Goal: Task Accomplishment & Management: Complete application form

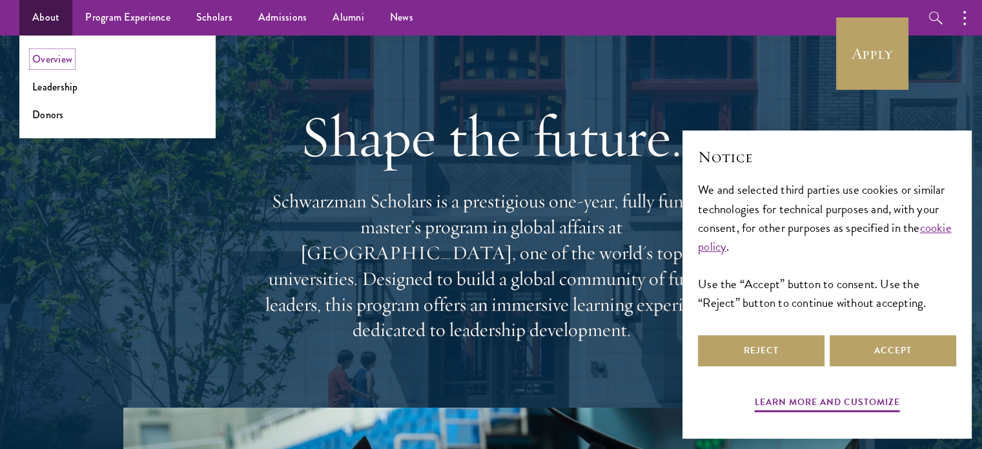
click at [52, 59] on link "Overview" at bounding box center [52, 59] width 40 height 15
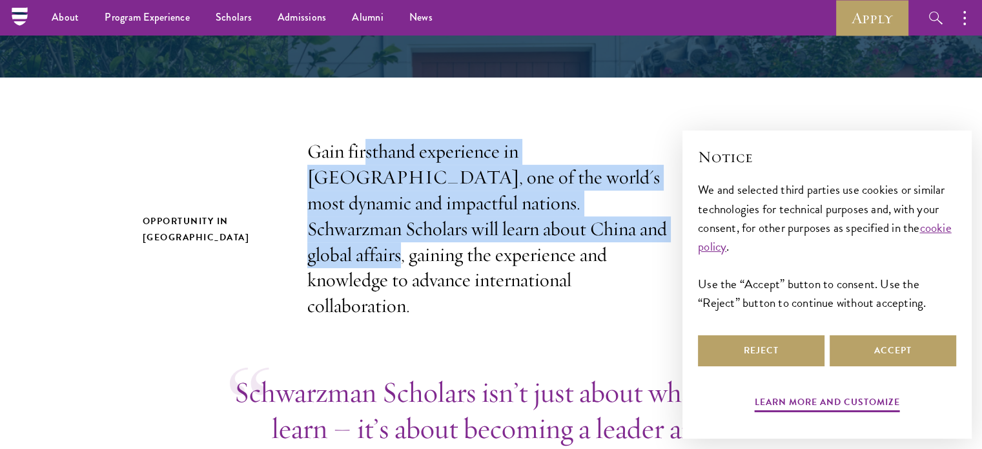
drag, startPoint x: 364, startPoint y: 161, endPoint x: 480, endPoint y: 242, distance: 141.9
click at [480, 242] on p "Gain firsthand experience in China, one of the world's most dynamic and impactf…" at bounding box center [491, 229] width 368 height 180
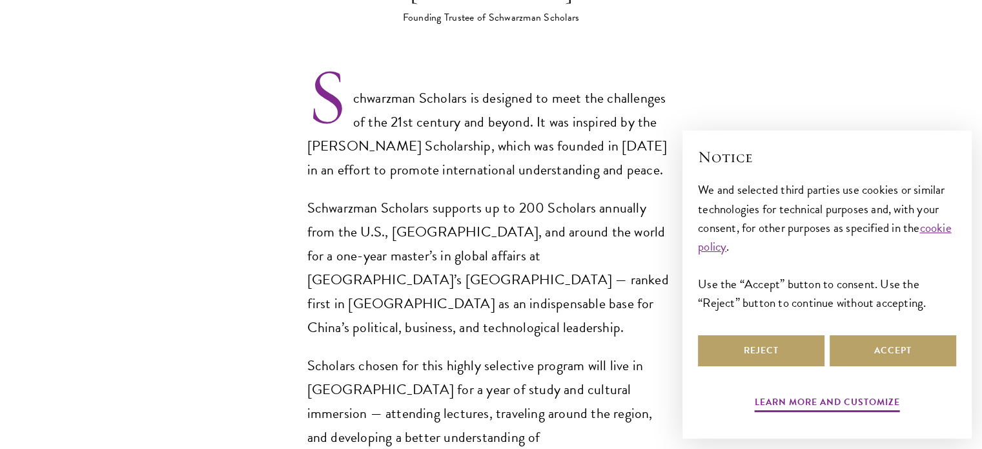
scroll to position [904, 0]
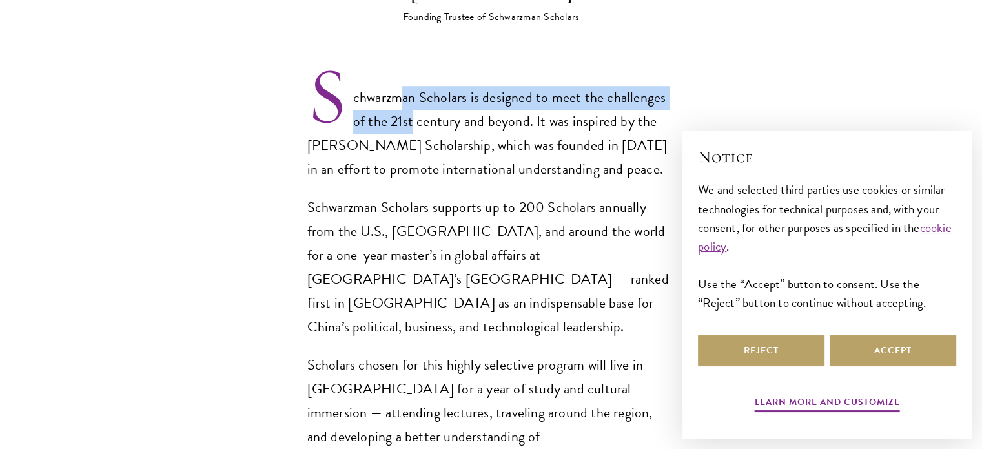
drag, startPoint x: 398, startPoint y: 82, endPoint x: 412, endPoint y: 98, distance: 21.0
click at [412, 98] on p "Schwarzman Scholars is designed to meet the challenges of the 21st century and …" at bounding box center [491, 134] width 368 height 96
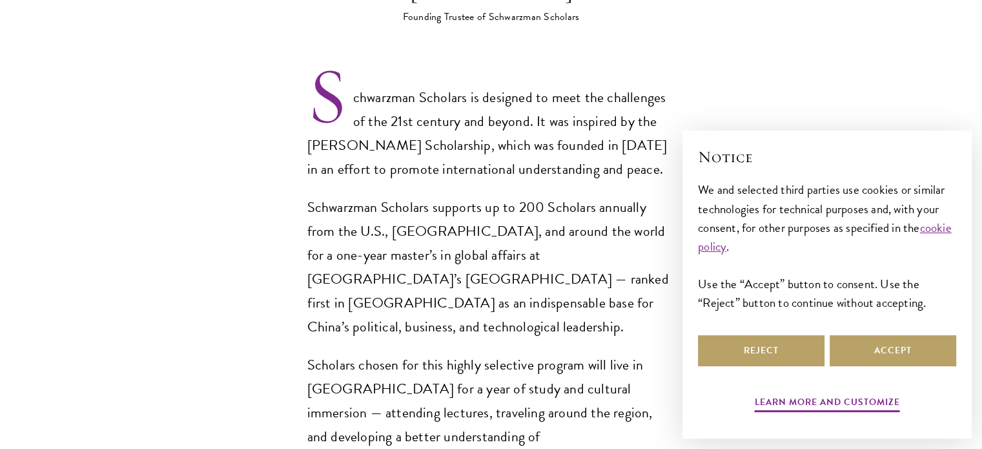
click at [466, 167] on div "Schwarzman Scholars is designed to meet the challenges of the 21st century and …" at bounding box center [491, 315] width 368 height 458
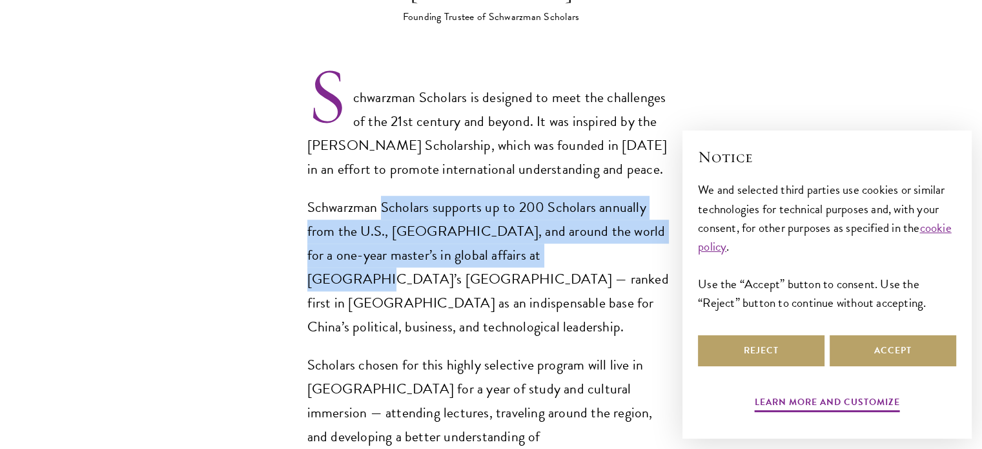
drag, startPoint x: 378, startPoint y: 188, endPoint x: 517, endPoint y: 220, distance: 142.5
click at [517, 220] on p "Schwarzman Scholars supports up to 200 Scholars annually from the U.S., China, …" at bounding box center [491, 267] width 368 height 143
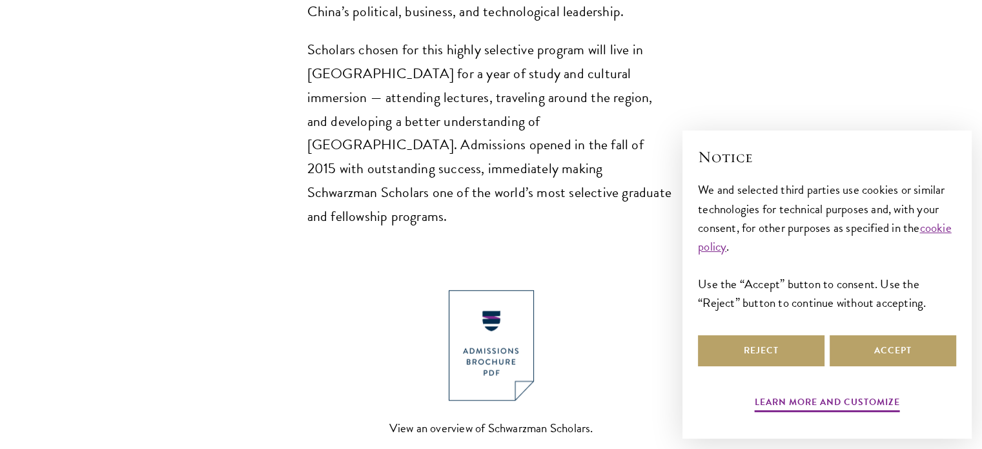
scroll to position [1227, 0]
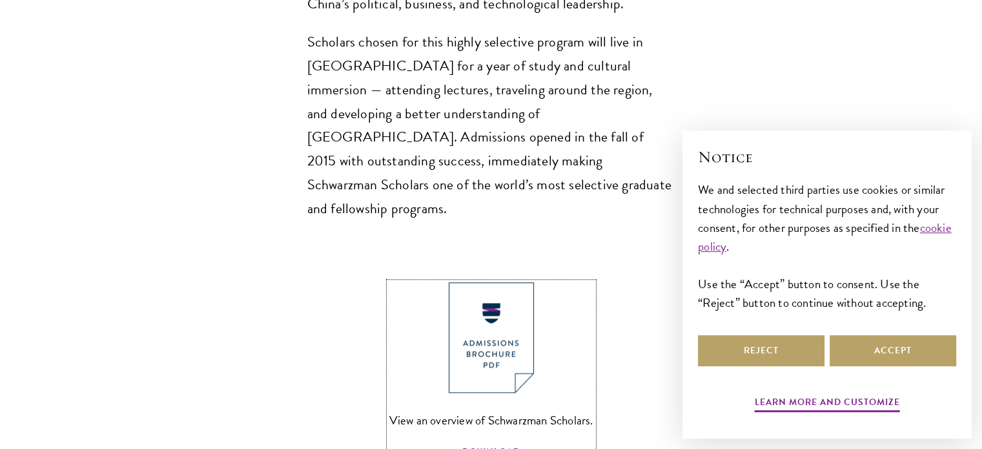
click at [482, 282] on img at bounding box center [491, 337] width 85 height 110
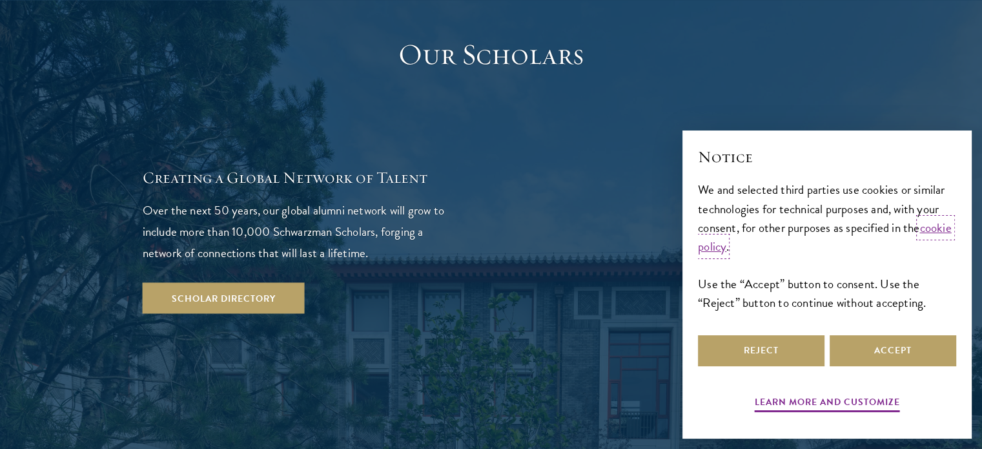
scroll to position [2260, 0]
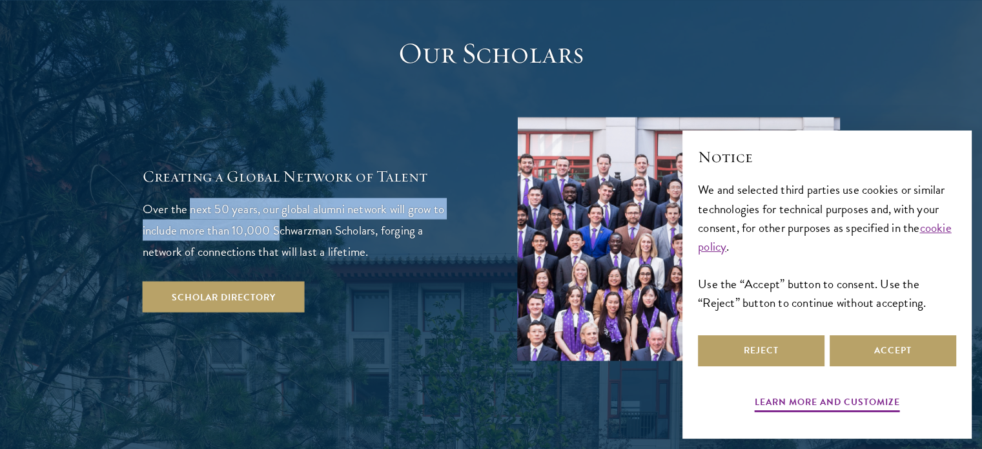
drag, startPoint x: 269, startPoint y: 139, endPoint x: 279, endPoint y: 154, distance: 17.2
click at [279, 198] on p "Over the next 50 years, our global alumni network will grow to include more tha…" at bounding box center [304, 230] width 323 height 64
click at [888, 354] on button "Accept" at bounding box center [893, 350] width 127 height 31
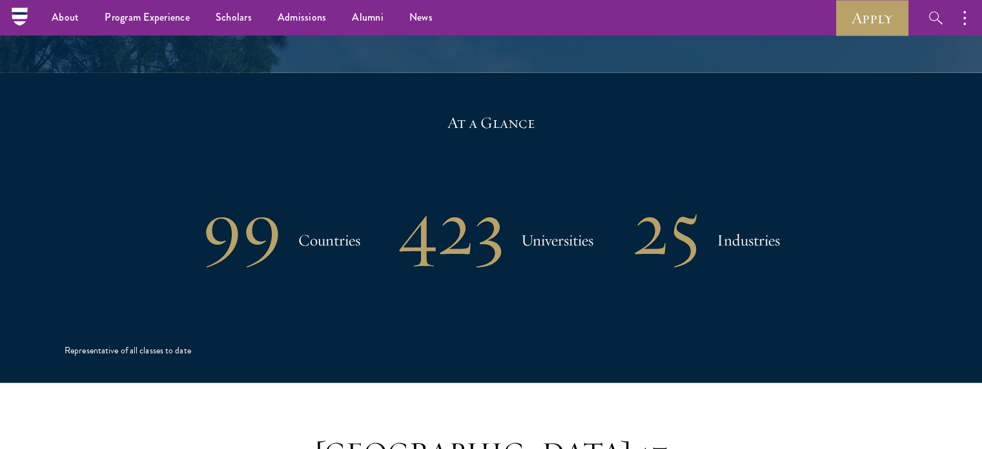
scroll to position [2647, 0]
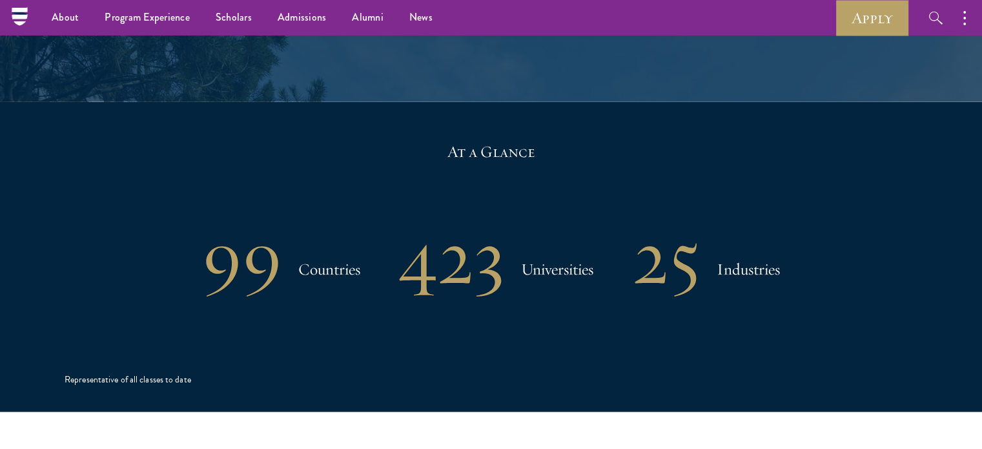
click at [243, 223] on h1 "99" at bounding box center [242, 256] width 80 height 67
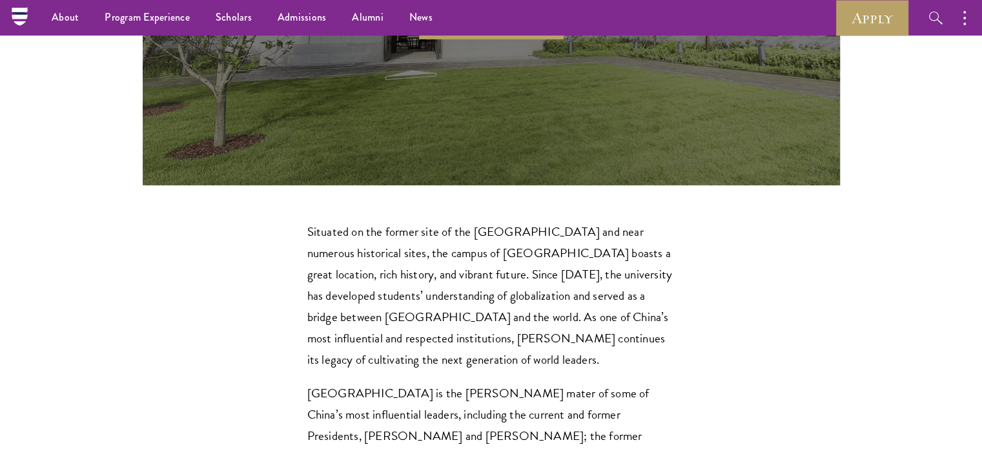
scroll to position [3681, 0]
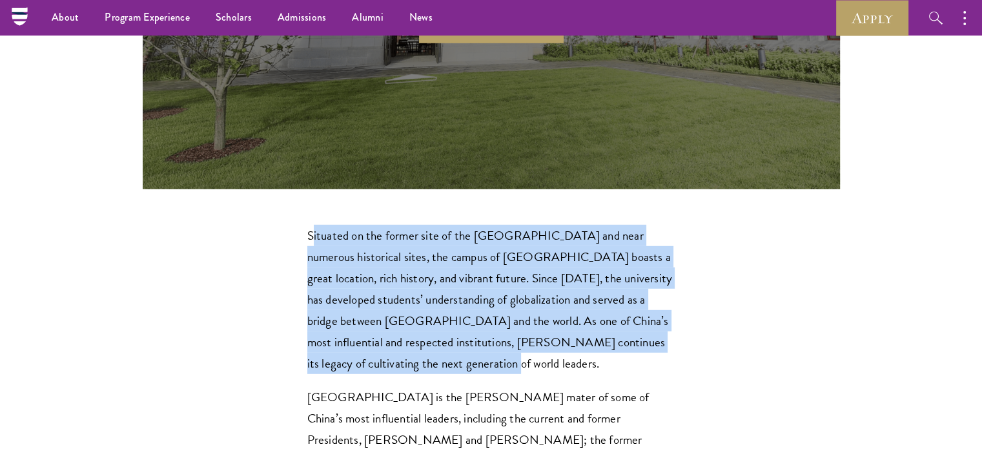
drag, startPoint x: 314, startPoint y: 114, endPoint x: 387, endPoint y: 231, distance: 137.8
click at [387, 231] on p "Situated on the former site of the Qing Dynasty imperial gardens and near numer…" at bounding box center [491, 299] width 368 height 149
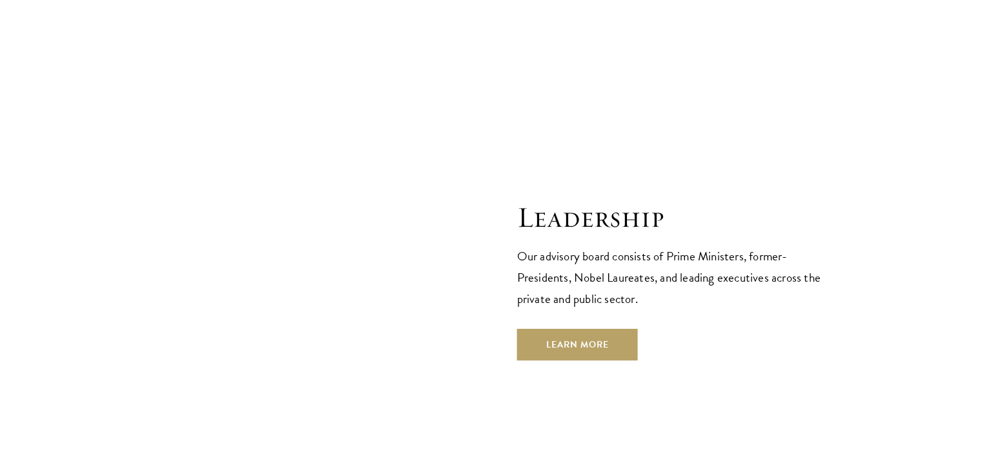
scroll to position [4520, 0]
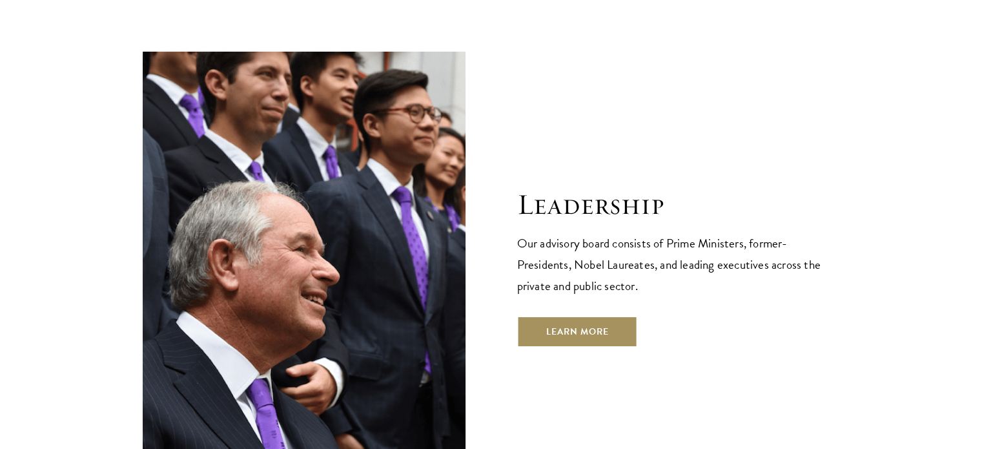
click at [599, 316] on link "Learn More" at bounding box center [577, 331] width 121 height 31
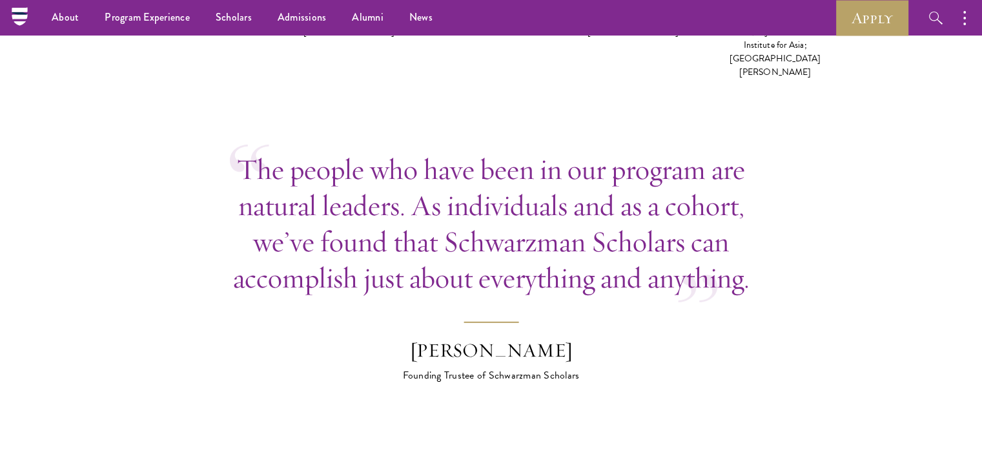
scroll to position [3628, 0]
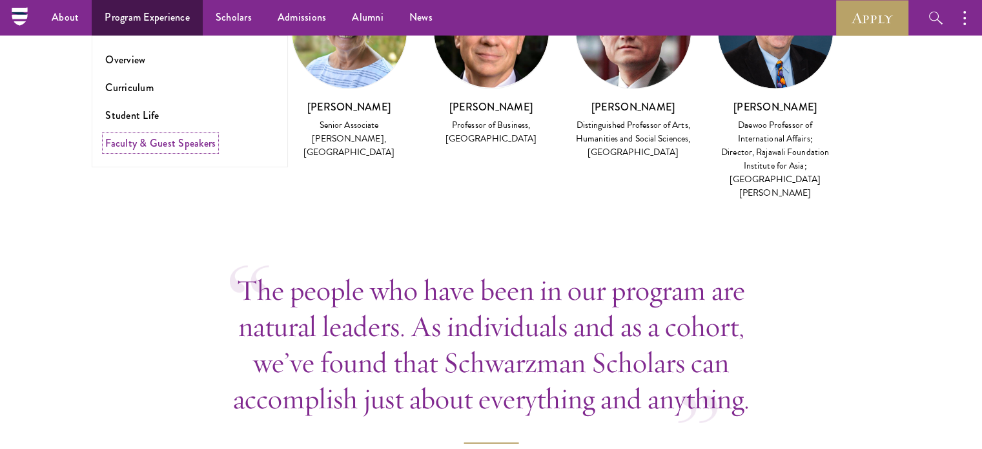
click at [129, 144] on link "Faculty & Guest Speakers" at bounding box center [160, 143] width 110 height 15
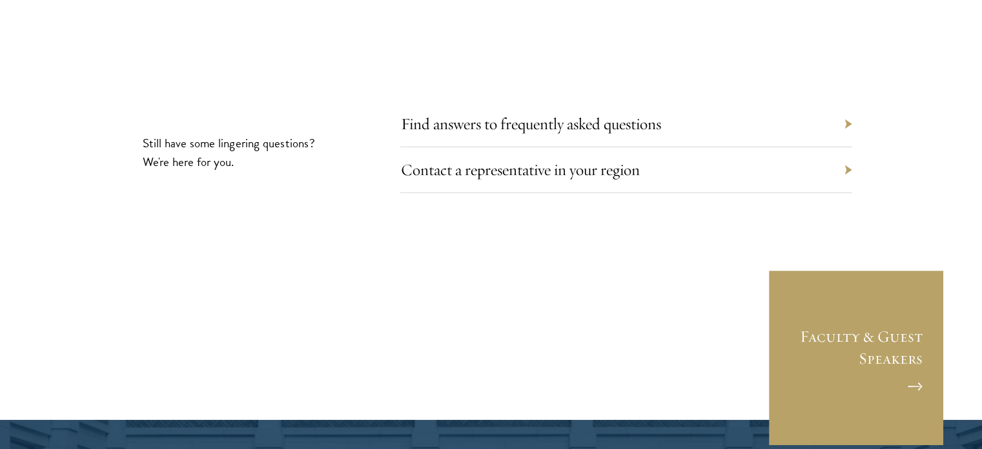
scroll to position [4326, 0]
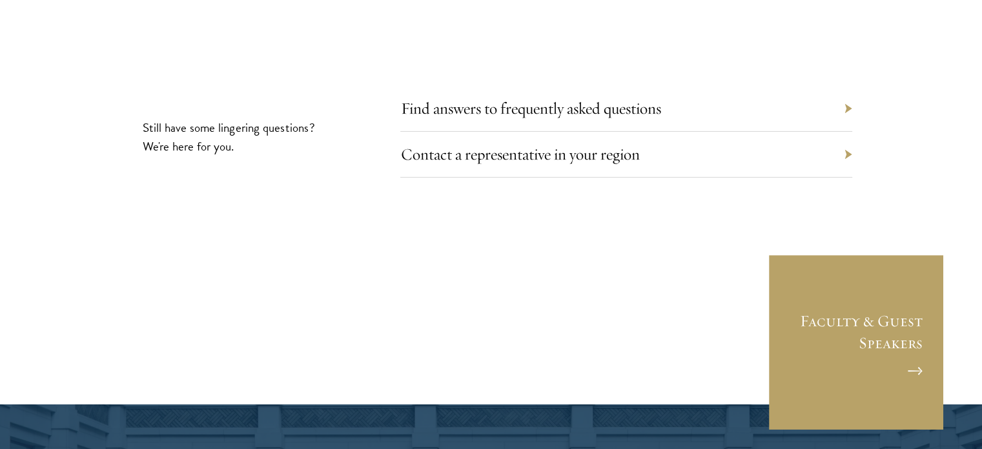
click at [658, 86] on div "Find answers to frequently asked questions" at bounding box center [626, 109] width 452 height 46
click at [607, 98] on link "Find answers to frequently asked questions" at bounding box center [540, 108] width 260 height 20
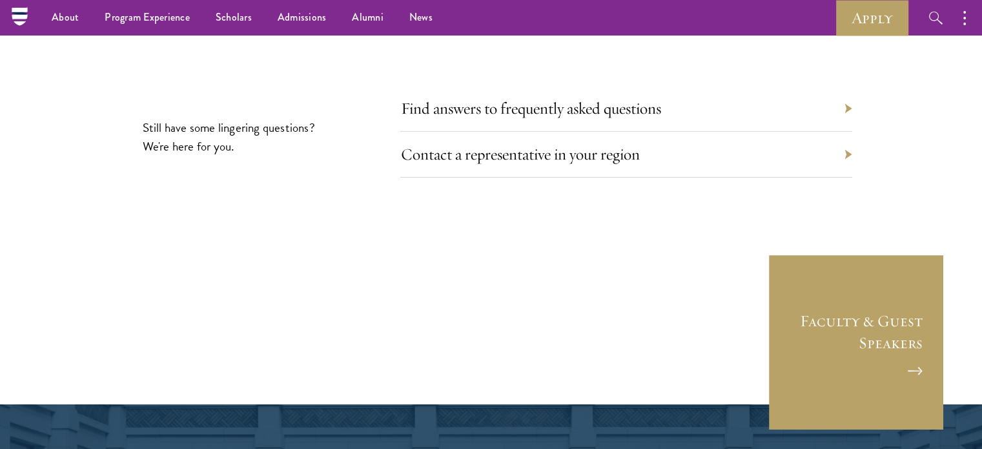
scroll to position [4324, 0]
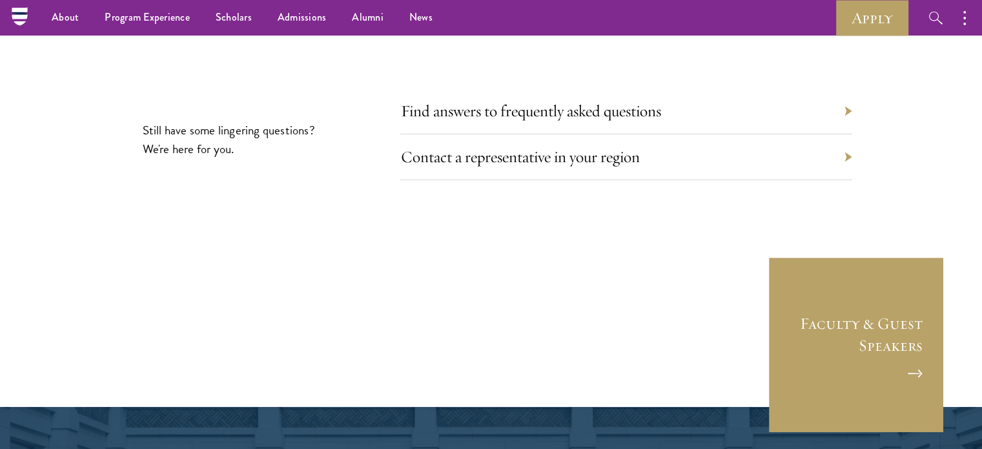
click at [648, 152] on section "Still have some lingering questions? We're here for you. Find answers to freque…" at bounding box center [491, 213] width 982 height 231
click at [633, 147] on link "Contact a representative in your region" at bounding box center [529, 157] width 239 height 20
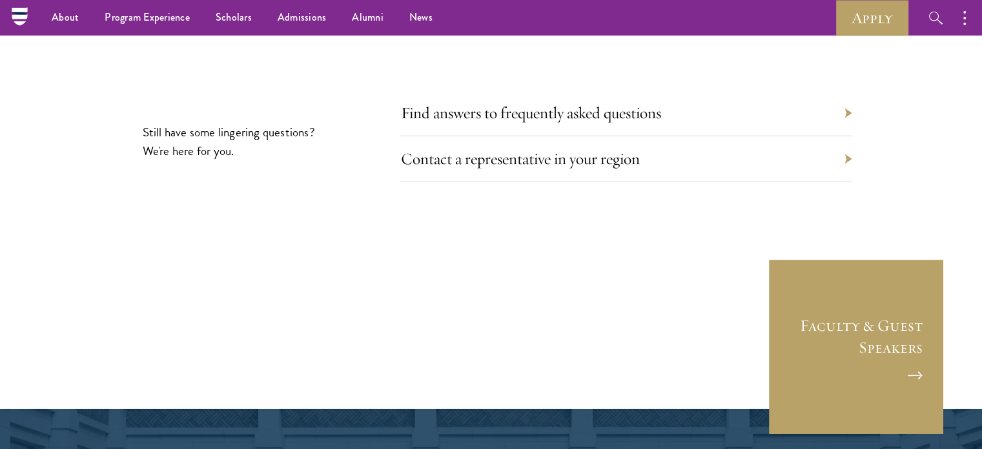
click at [814, 136] on div "Contact a representative in your region" at bounding box center [626, 159] width 452 height 46
click at [842, 136] on div "Contact a representative in your region" at bounding box center [626, 159] width 452 height 46
click at [854, 105] on section "Still have some lingering questions? We're here for you. Find answers to freque…" at bounding box center [491, 215] width 982 height 231
click at [511, 149] on link "Contact a representative in your region" at bounding box center [529, 159] width 239 height 20
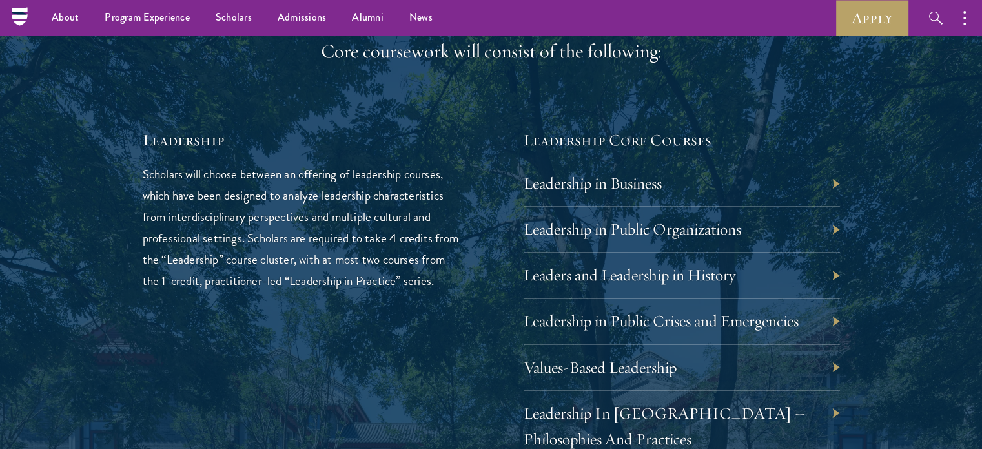
scroll to position [2066, 0]
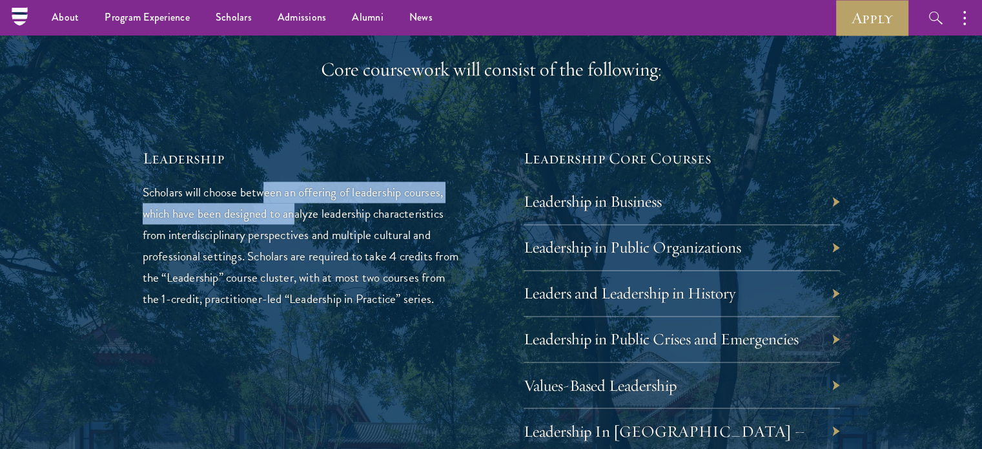
drag, startPoint x: 266, startPoint y: 184, endPoint x: 300, endPoint y: 218, distance: 47.5
click at [298, 217] on p "Scholars will choose between an offering of leadership courses, which have been…" at bounding box center [301, 245] width 316 height 128
click at [161, 212] on p "Scholars will choose between an offering of leadership courses, which have been…" at bounding box center [301, 245] width 316 height 128
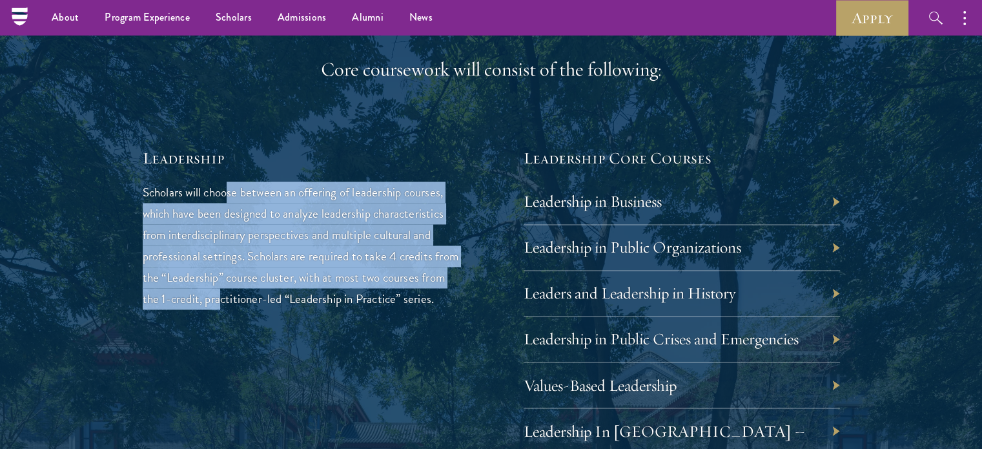
drag, startPoint x: 227, startPoint y: 192, endPoint x: 253, endPoint y: 300, distance: 110.9
click at [252, 300] on p "Scholars will choose between an offering of leadership courses, which have been…" at bounding box center [301, 245] width 316 height 128
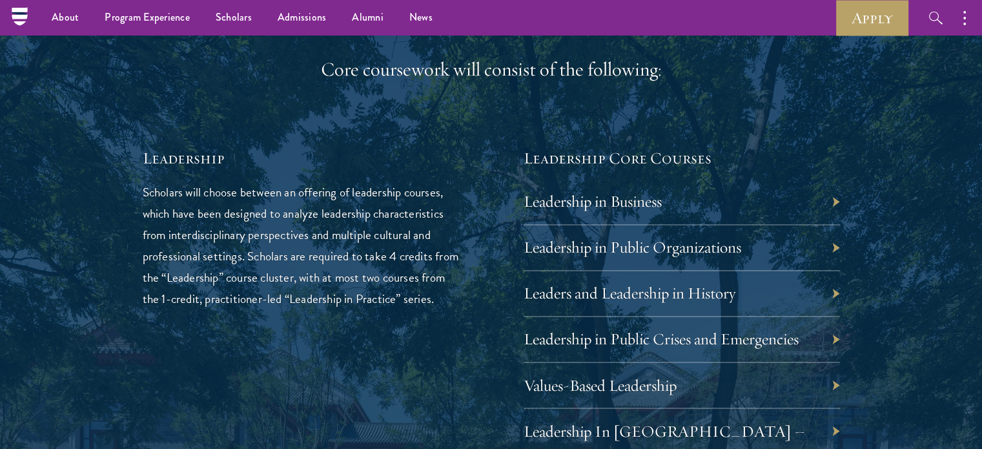
drag, startPoint x: 834, startPoint y: 198, endPoint x: 816, endPoint y: 198, distance: 17.4
click at [832, 198] on div "Leadership in Business" at bounding box center [682, 202] width 316 height 46
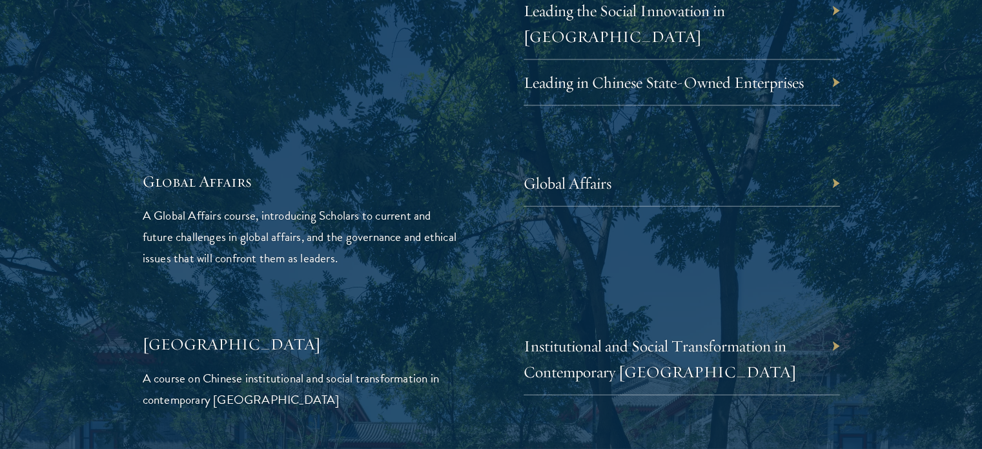
scroll to position [3035, 0]
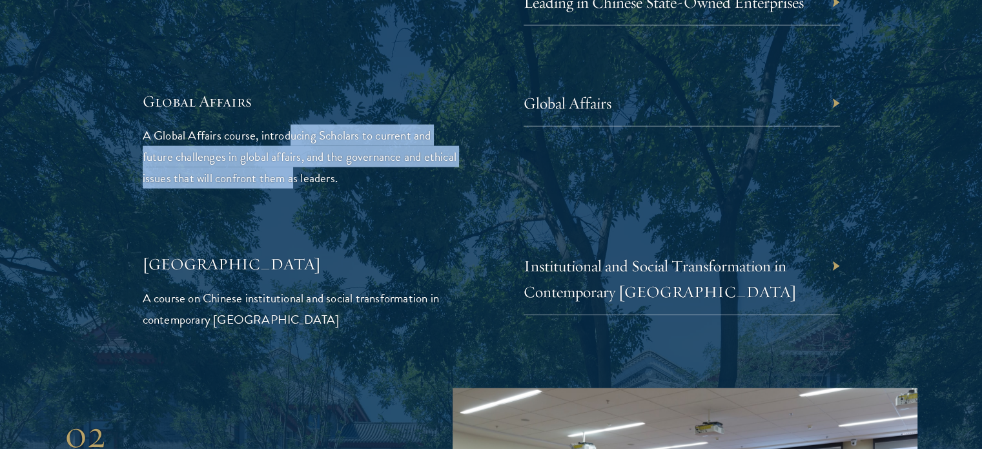
drag, startPoint x: 311, startPoint y: 113, endPoint x: 331, endPoint y: 150, distance: 42.2
click at [331, 150] on p "A Global Affairs course, introducing Scholars to current and future challenges …" at bounding box center [301, 157] width 316 height 64
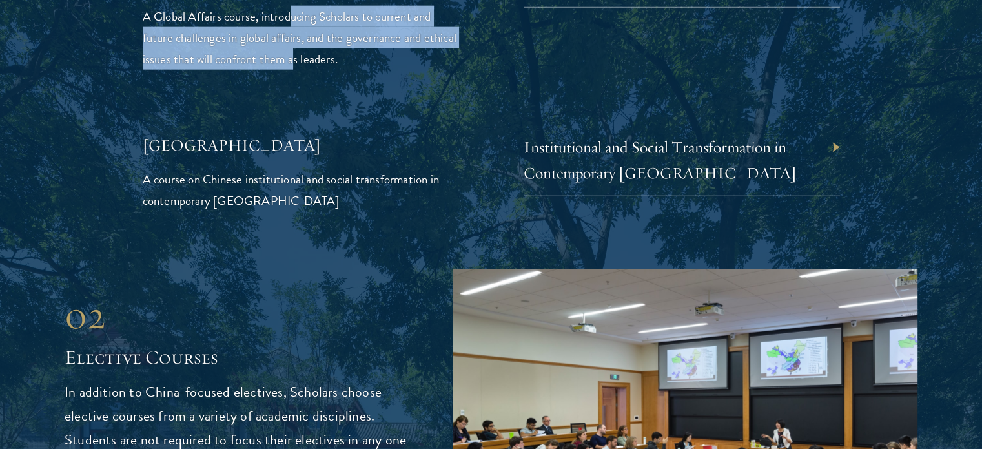
scroll to position [3164, 0]
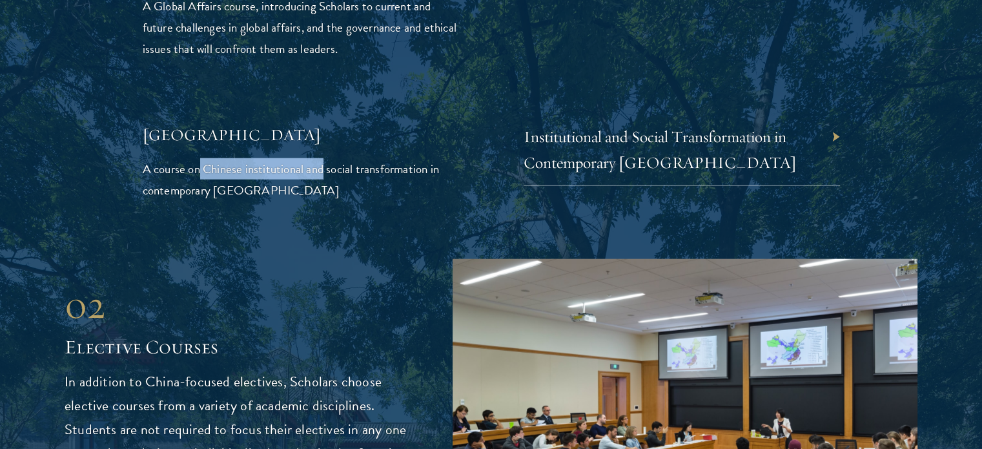
drag, startPoint x: 201, startPoint y: 139, endPoint x: 325, endPoint y: 136, distance: 123.4
click at [325, 158] on p "A course on Chinese institutional and social transformation in contemporary Chi…" at bounding box center [301, 179] width 316 height 43
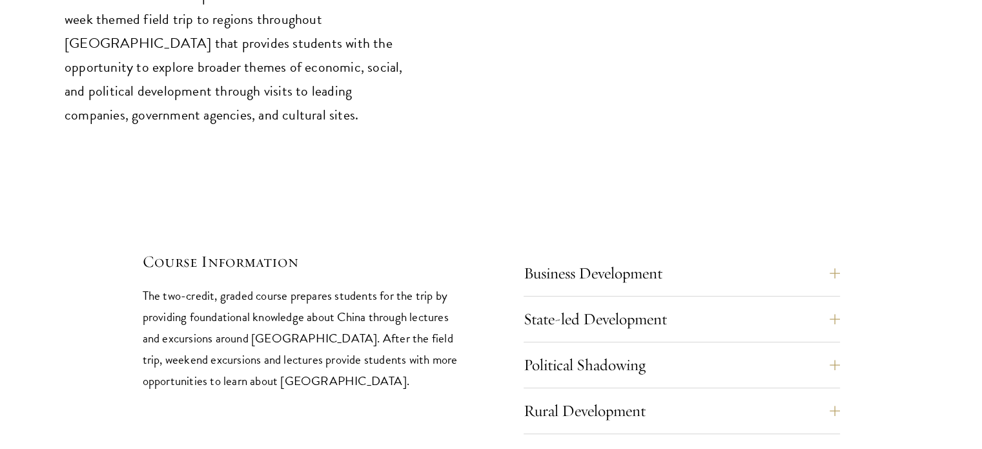
scroll to position [5424, 0]
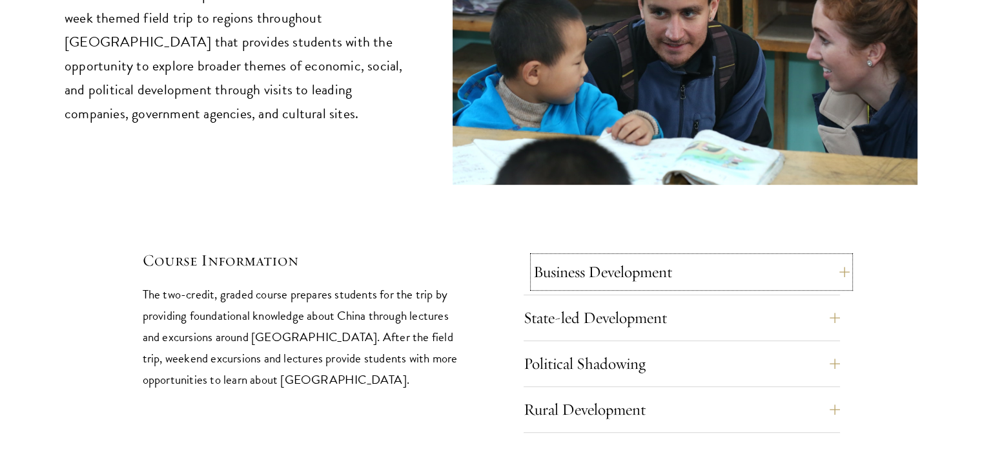
click at [776, 256] on button "Business Development" at bounding box center [691, 271] width 316 height 31
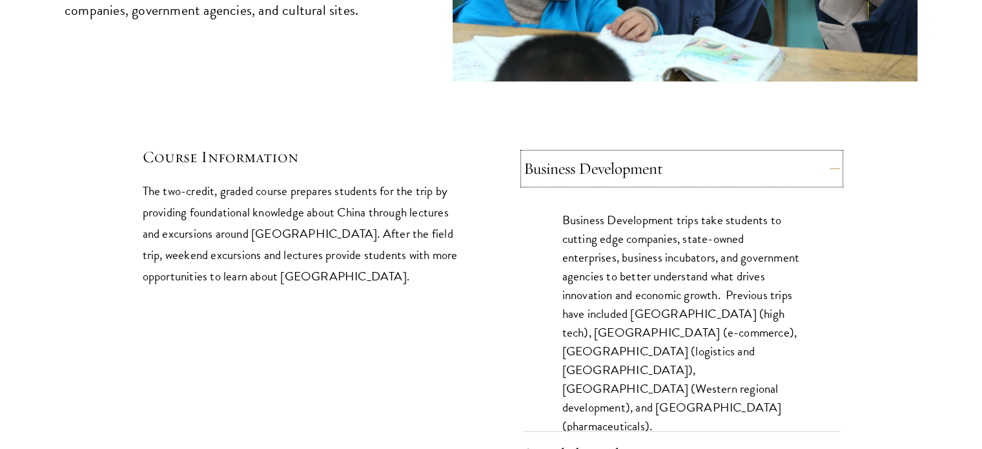
scroll to position [5682, 0]
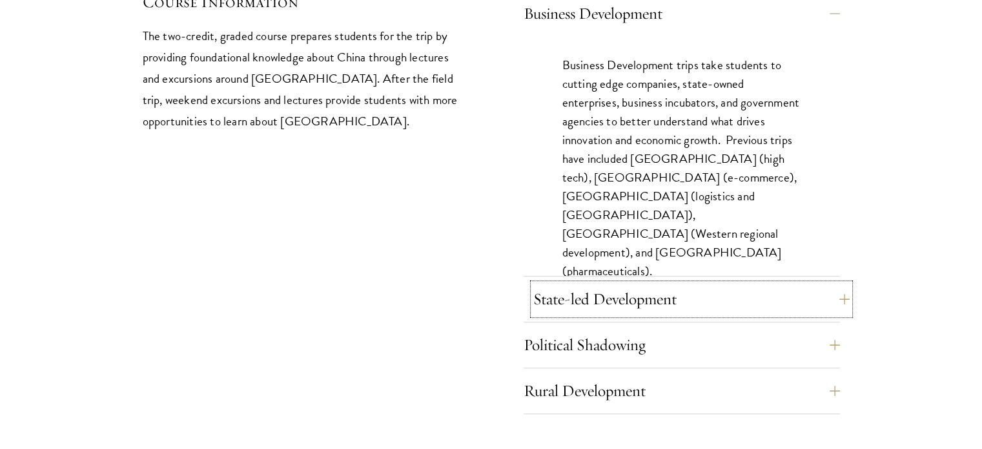
click at [768, 283] on button "State-led Development" at bounding box center [691, 298] width 316 height 31
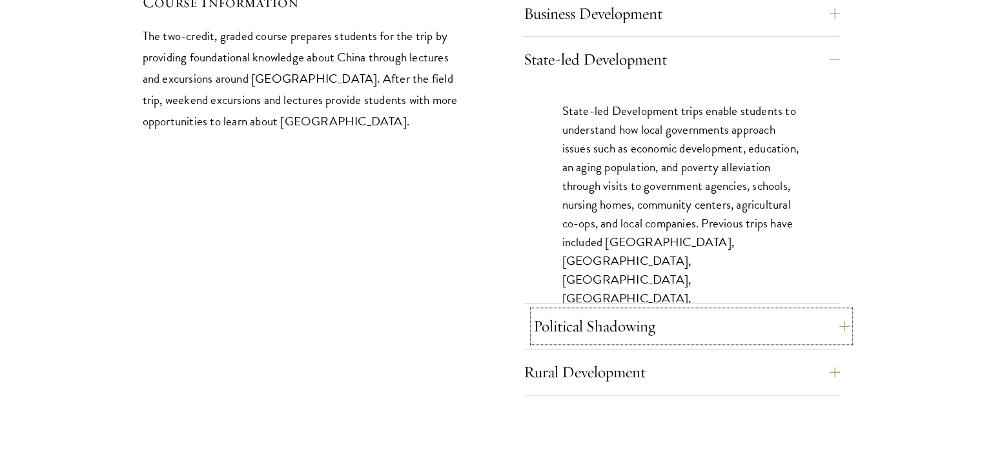
click at [764, 311] on button "Political Shadowing" at bounding box center [691, 326] width 316 height 31
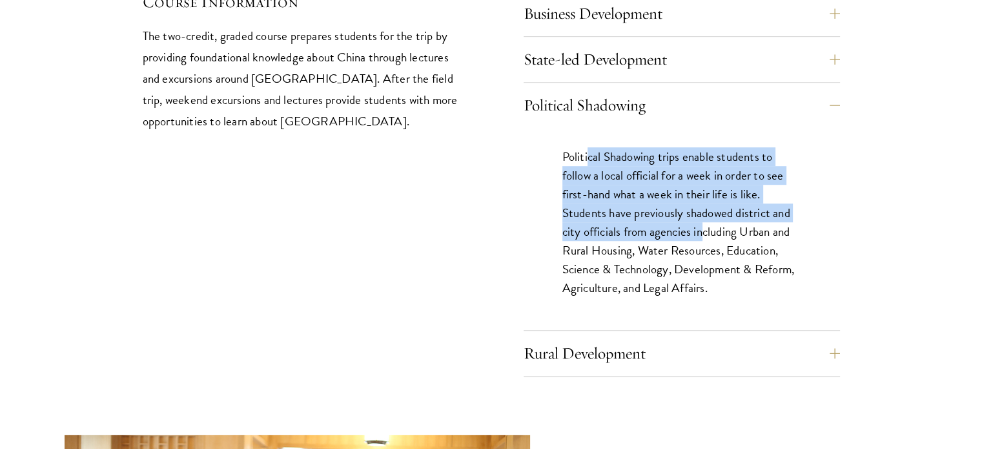
drag, startPoint x: 586, startPoint y: 89, endPoint x: 703, endPoint y: 180, distance: 147.2
click at [703, 180] on div "Political Shadowing trips enable students to follow a local official for a week…" at bounding box center [682, 229] width 316 height 202
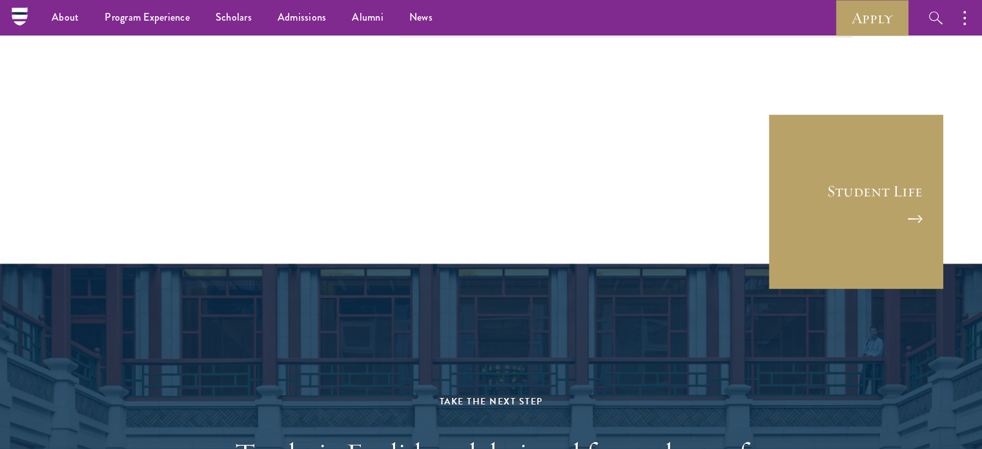
scroll to position [7455, 0]
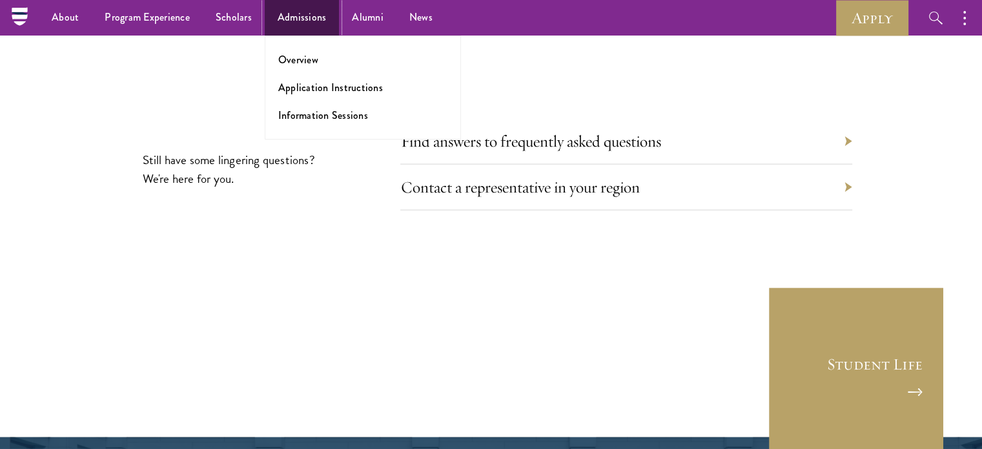
click at [300, 33] on link "Admissions" at bounding box center [302, 18] width 75 height 36
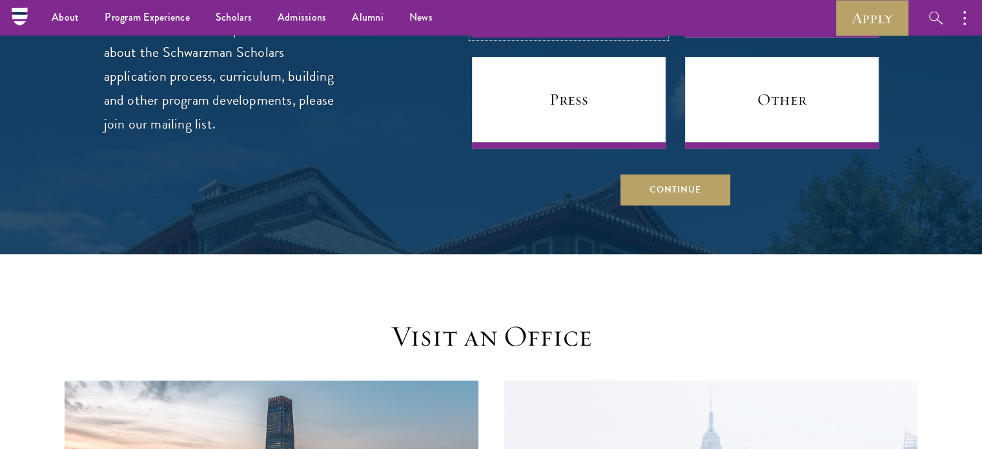
scroll to position [710, 0]
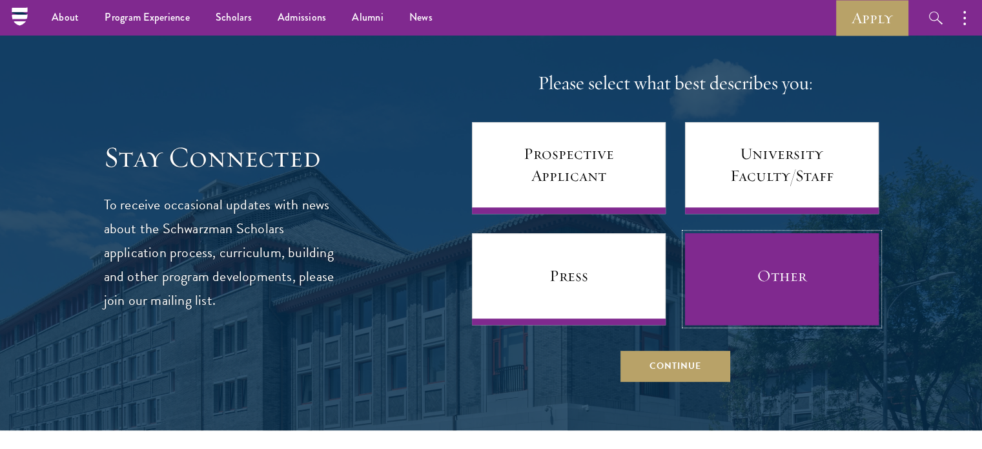
click at [769, 281] on link "Other" at bounding box center [782, 279] width 194 height 92
click at [770, 274] on link "Other" at bounding box center [782, 279] width 194 height 92
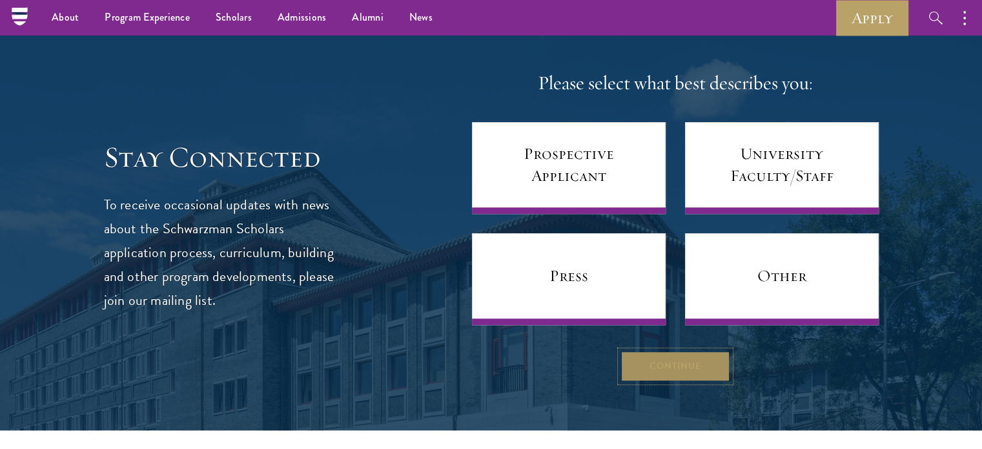
click at [694, 358] on button "Continue" at bounding box center [676, 366] width 110 height 31
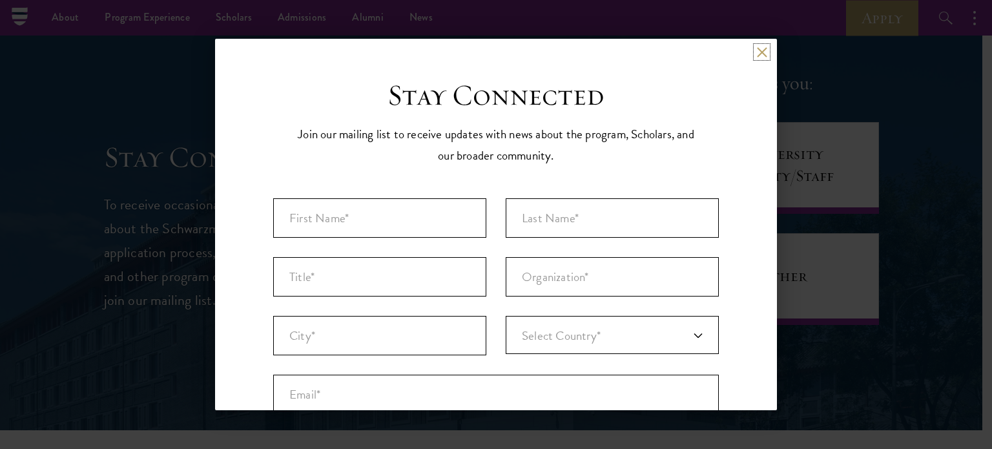
click at [756, 56] on button at bounding box center [761, 51] width 11 height 11
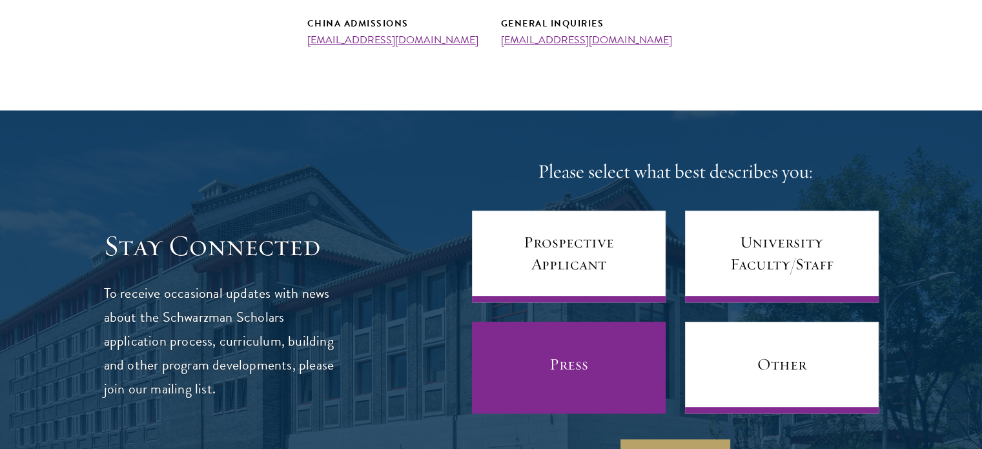
scroll to position [839, 0]
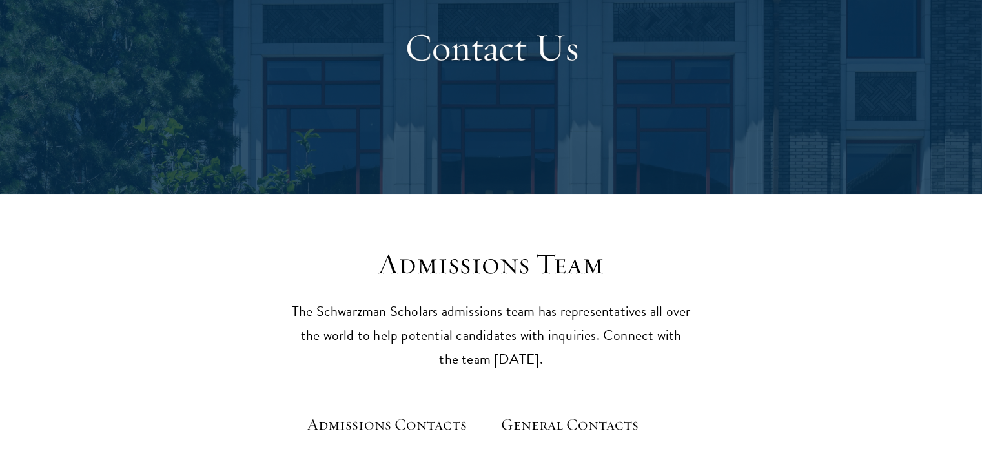
scroll to position [517, 0]
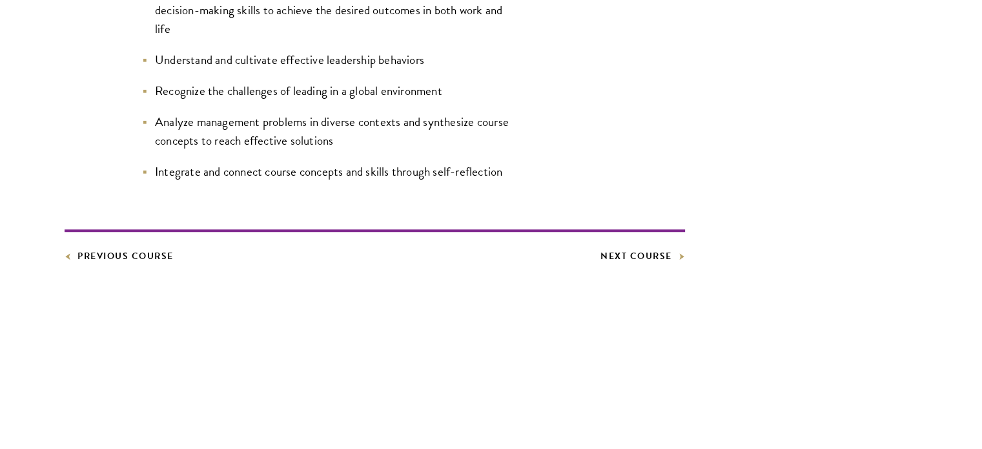
scroll to position [1033, 0]
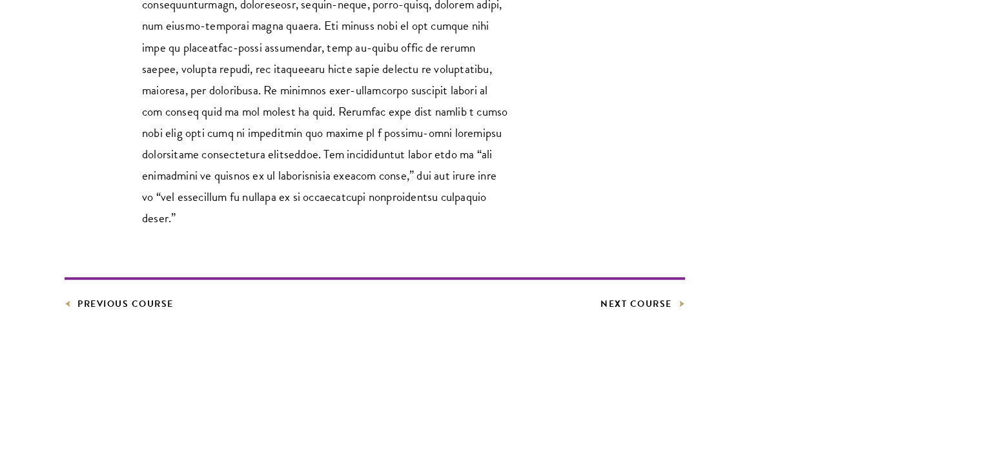
scroll to position [646, 0]
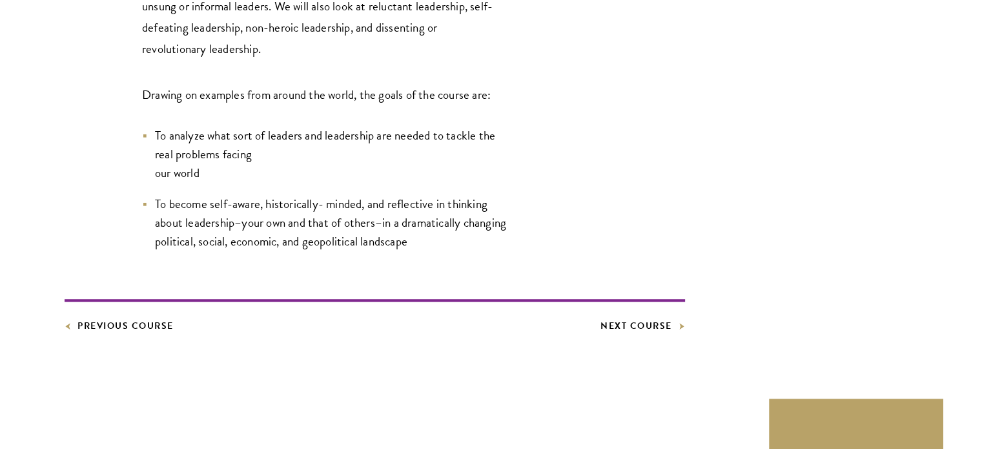
scroll to position [710, 0]
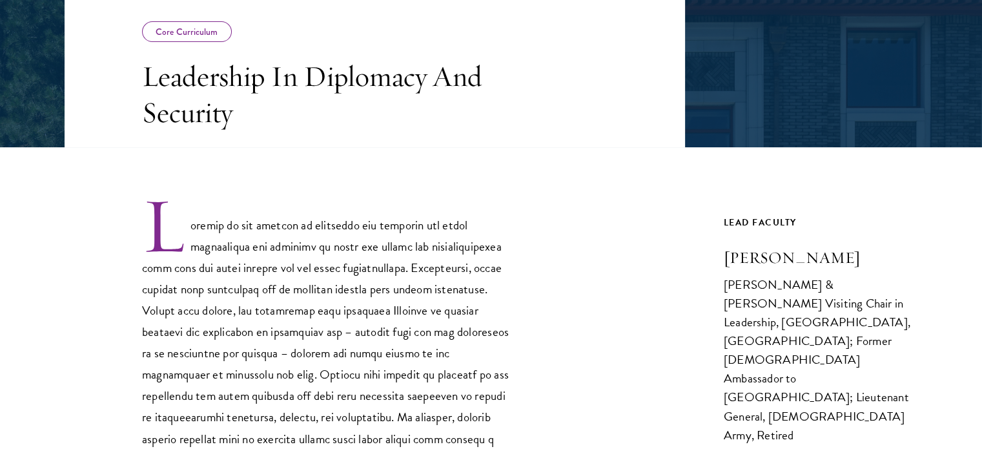
scroll to position [323, 0]
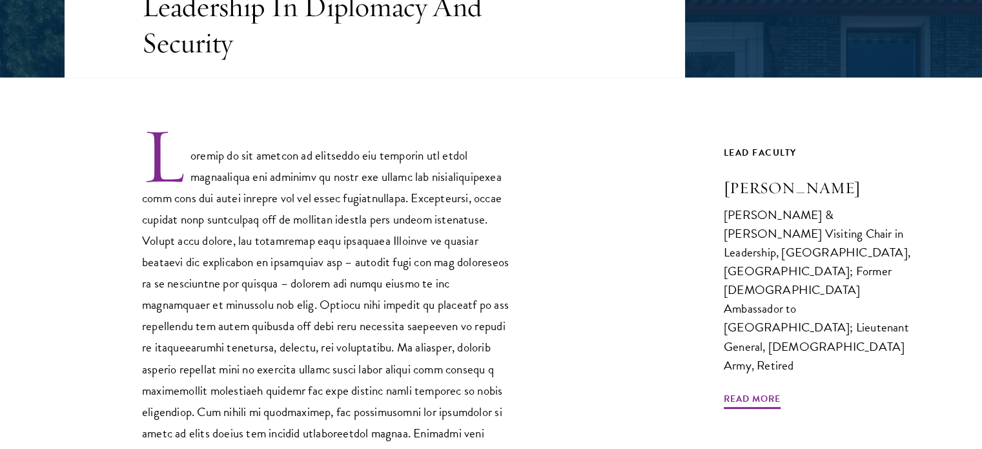
click at [518, 219] on div at bounding box center [375, 327] width 621 height 403
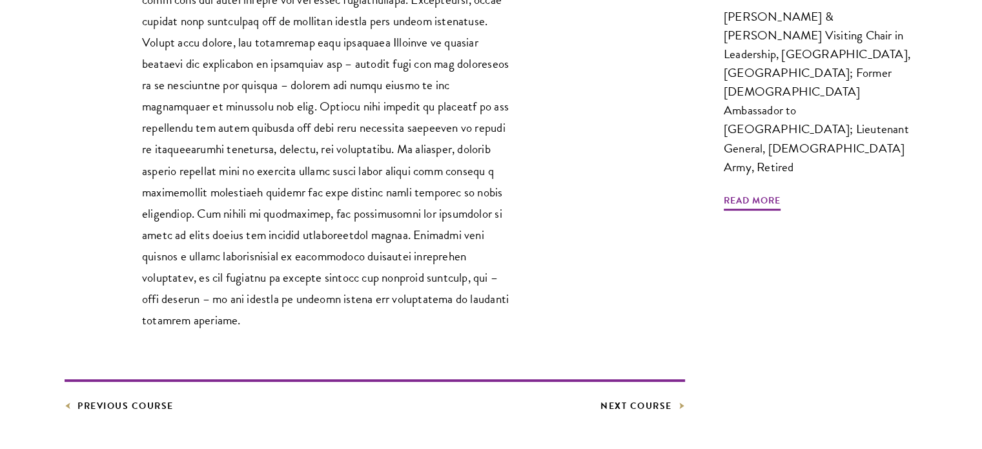
scroll to position [646, 0]
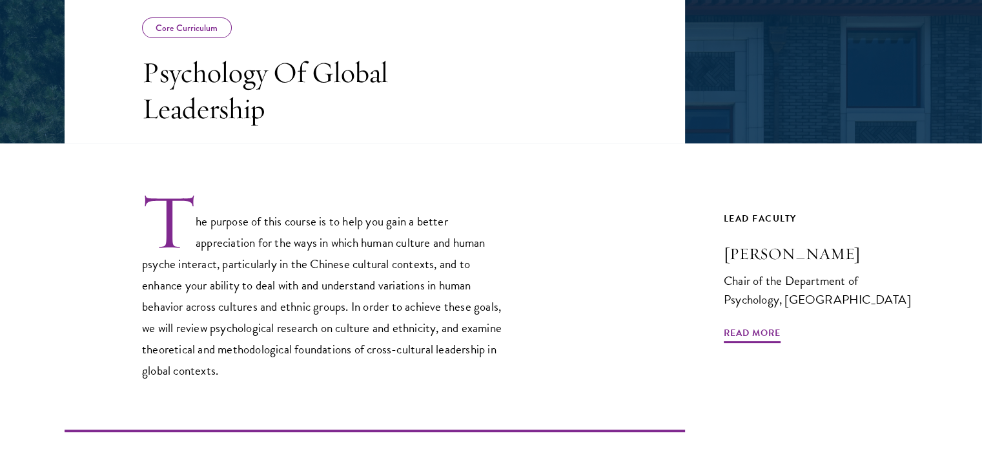
scroll to position [258, 0]
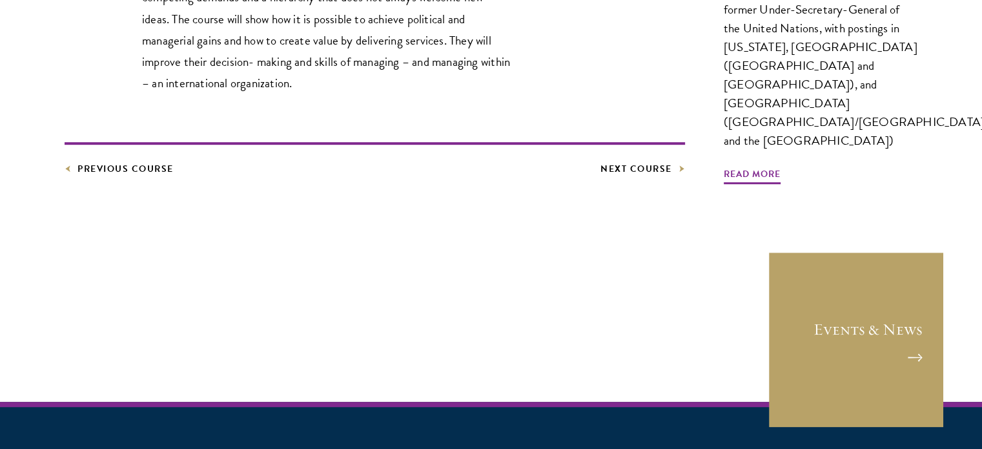
scroll to position [710, 0]
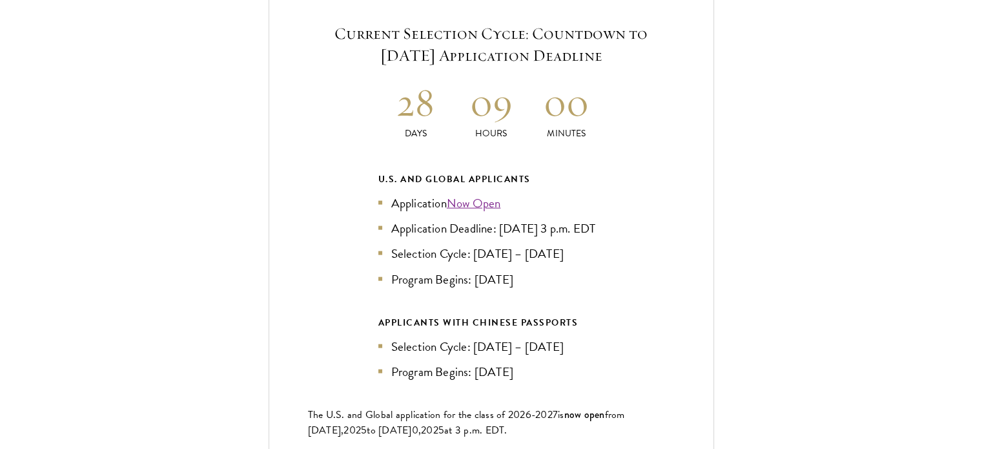
scroll to position [2841, 0]
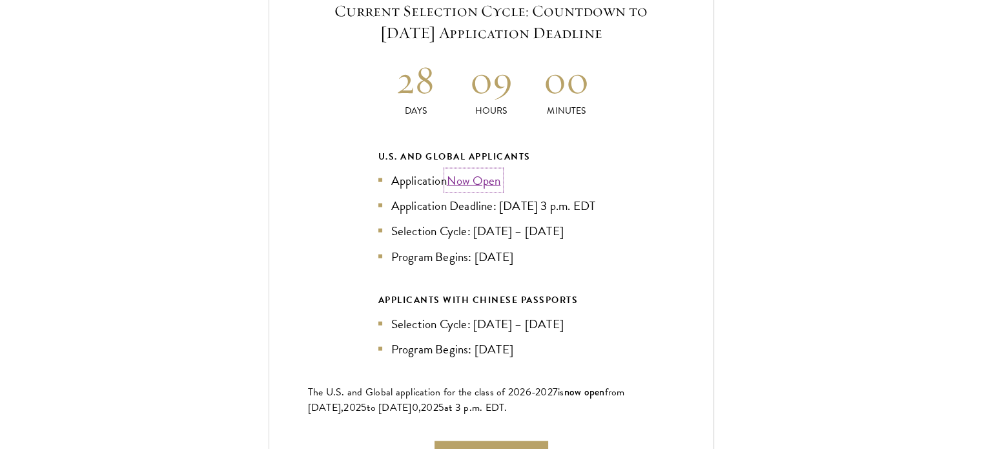
click at [486, 171] on link "Now Open" at bounding box center [474, 180] width 54 height 19
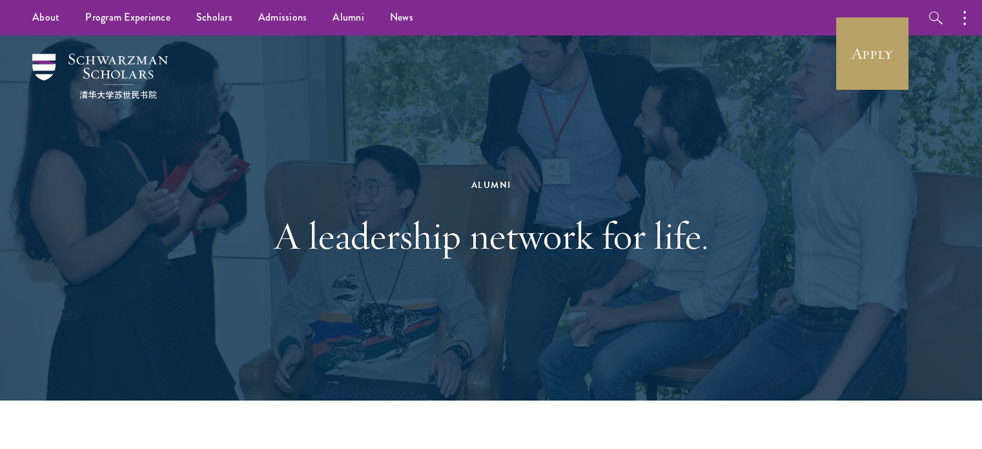
scroll to position [323, 0]
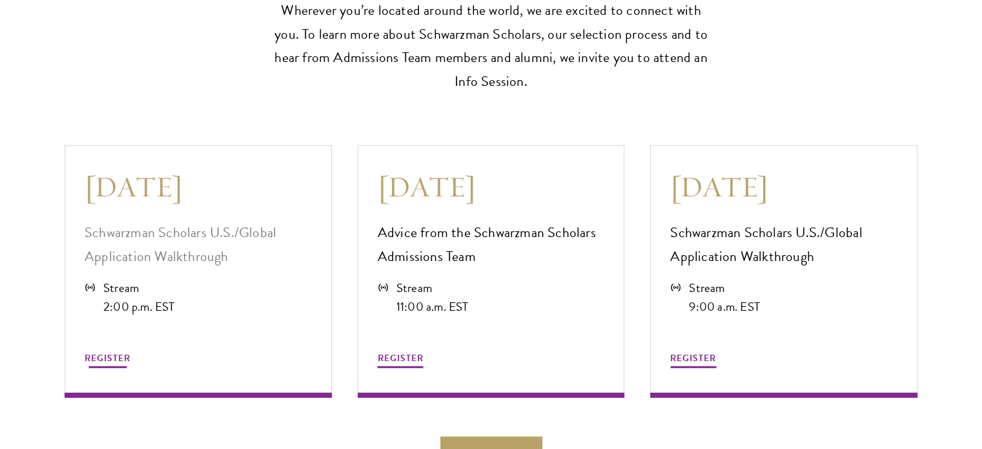
scroll to position [3551, 0]
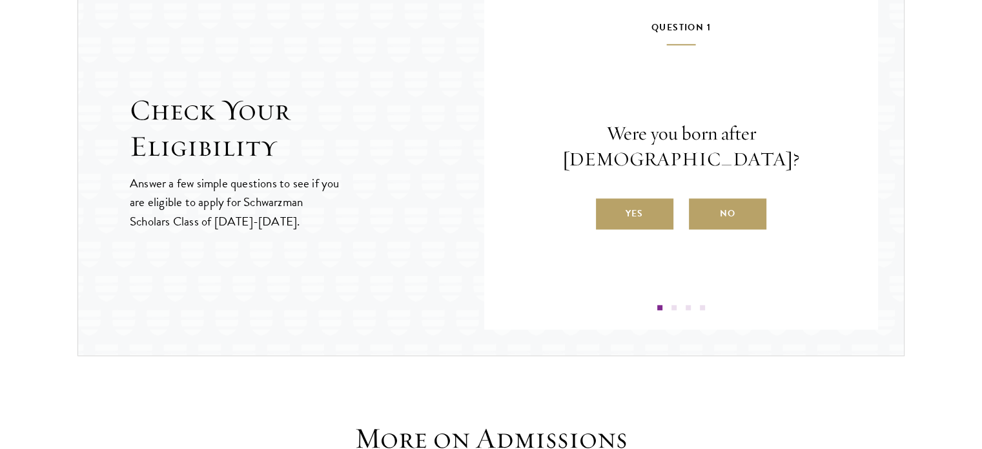
scroll to position [1427, 0]
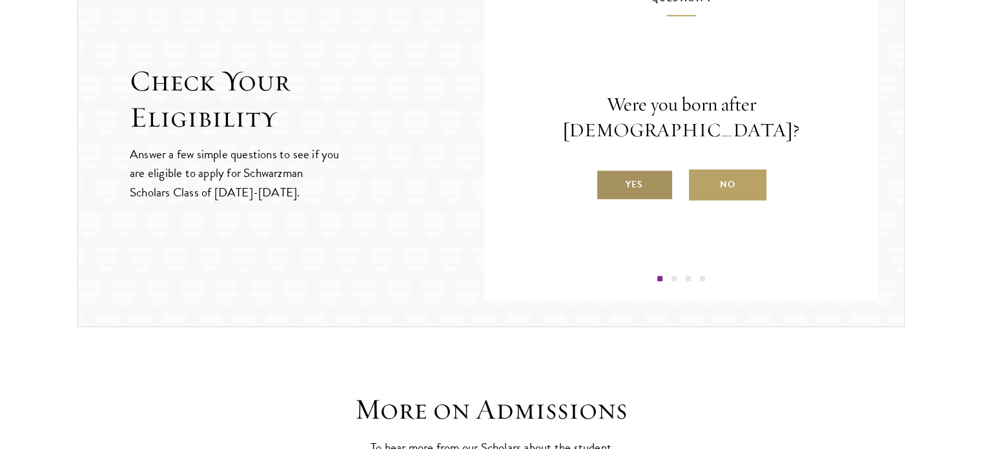
click at [648, 169] on label "Yes" at bounding box center [634, 184] width 77 height 31
click at [608, 170] on input "Yes" at bounding box center [602, 176] width 12 height 12
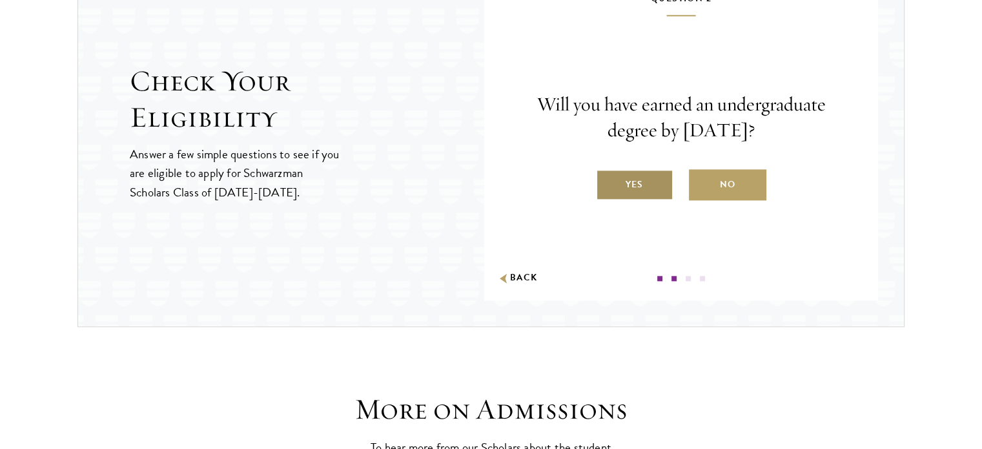
click at [641, 186] on label "Yes" at bounding box center [634, 184] width 77 height 31
click at [608, 182] on input "Yes" at bounding box center [602, 176] width 12 height 12
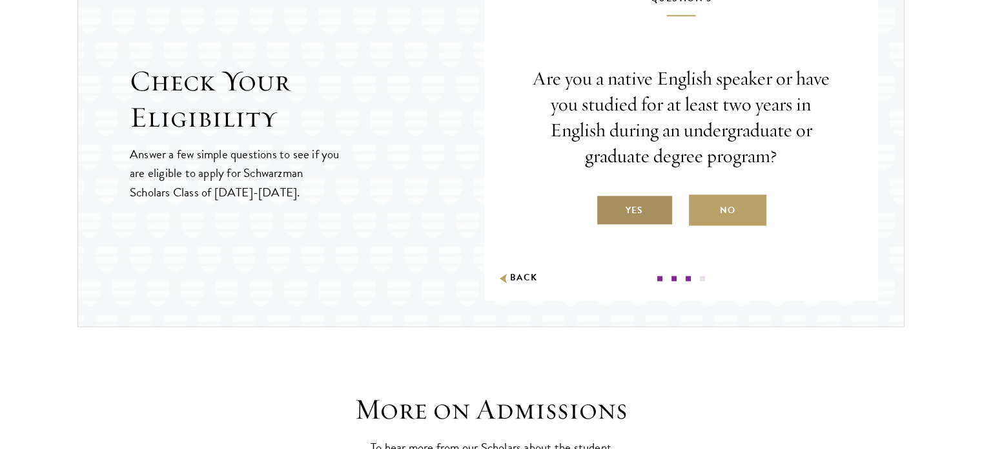
click at [641, 198] on label "Yes" at bounding box center [634, 209] width 77 height 31
click at [608, 198] on input "Yes" at bounding box center [602, 202] width 12 height 12
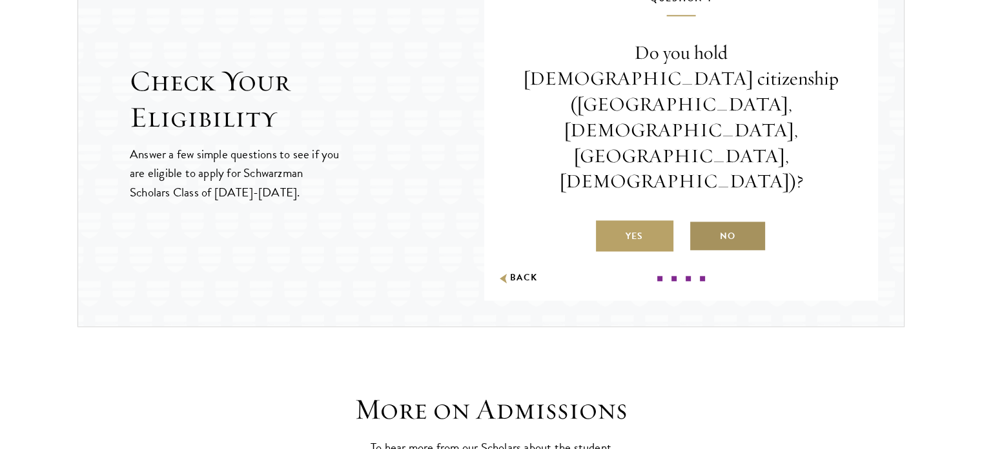
click at [726, 220] on label "No" at bounding box center [727, 235] width 77 height 31
click at [701, 222] on input "No" at bounding box center [695, 228] width 12 height 12
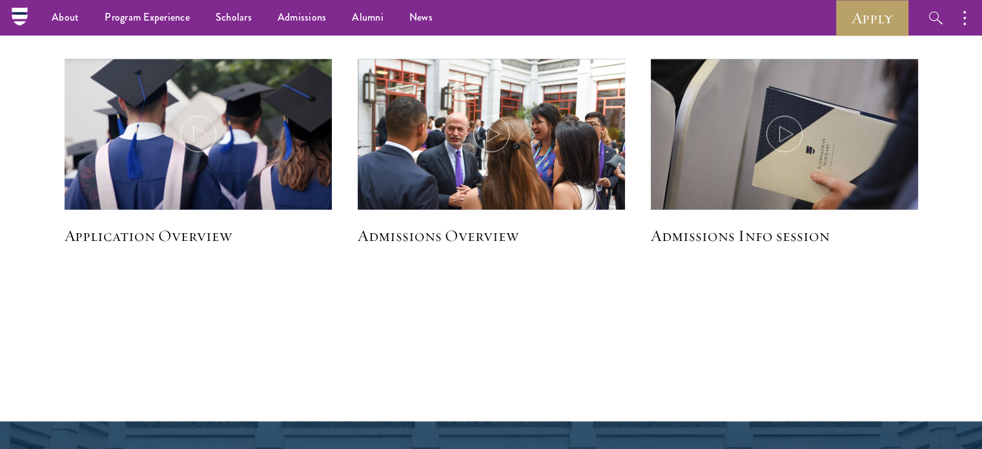
scroll to position [1492, 0]
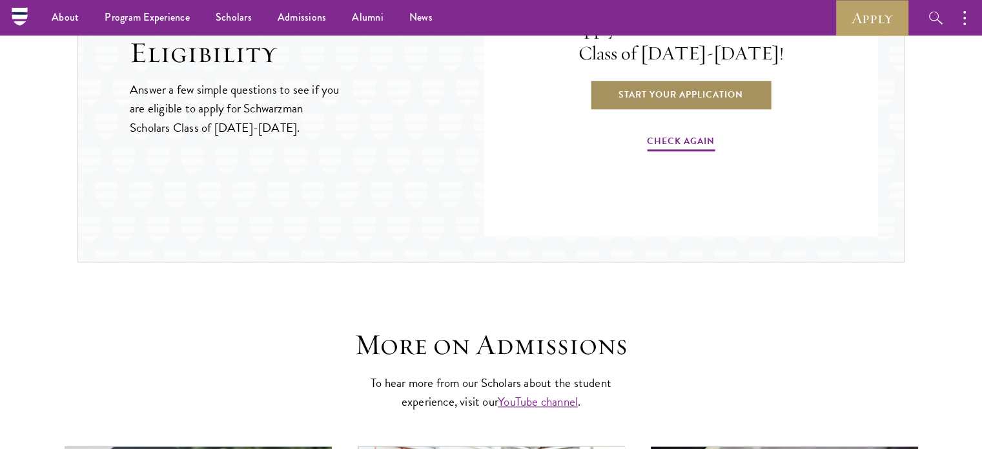
click at [685, 89] on link "Start Your Application" at bounding box center [681, 94] width 183 height 31
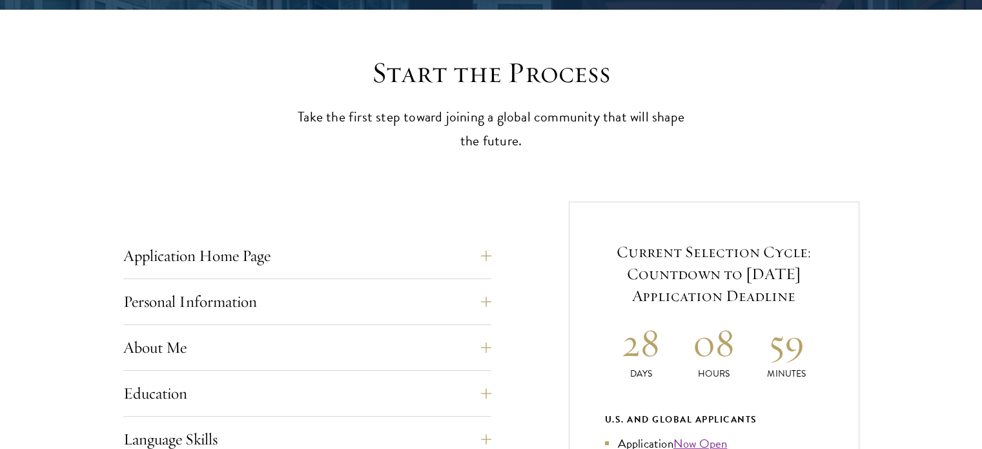
scroll to position [387, 0]
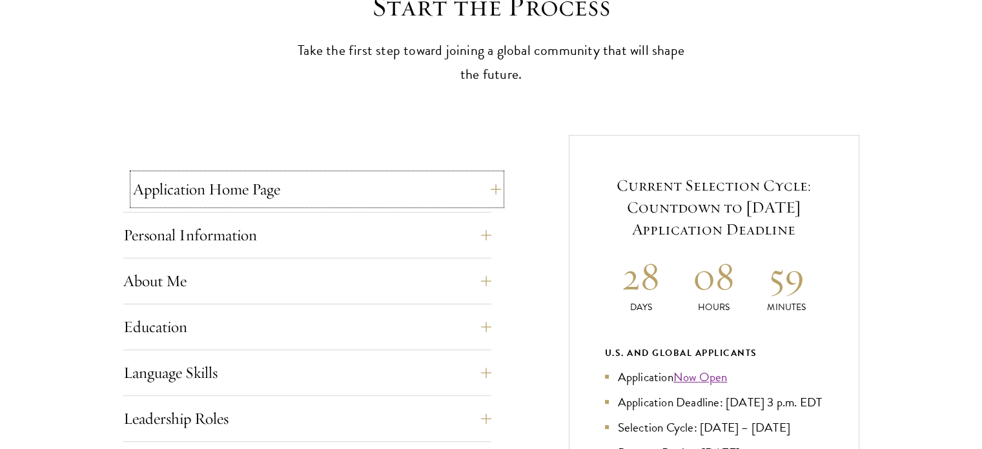
click at [356, 194] on button "Application Home Page" at bounding box center [317, 189] width 368 height 31
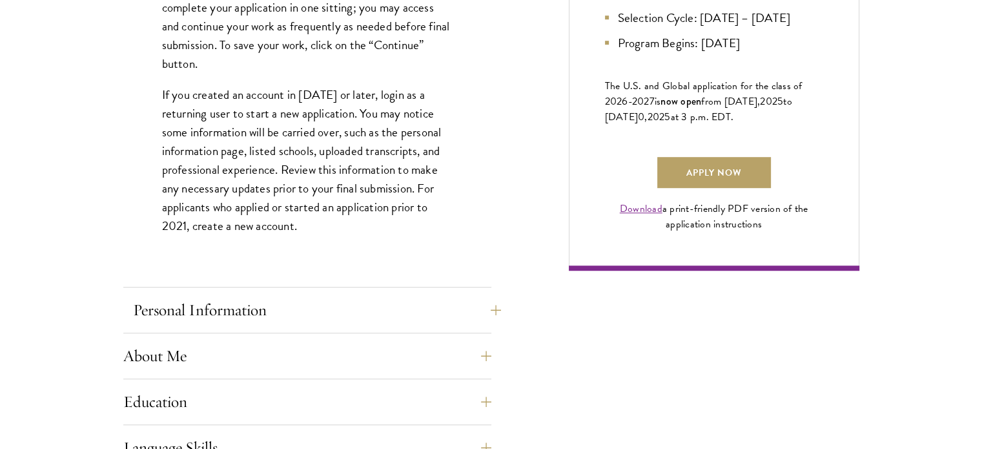
scroll to position [904, 0]
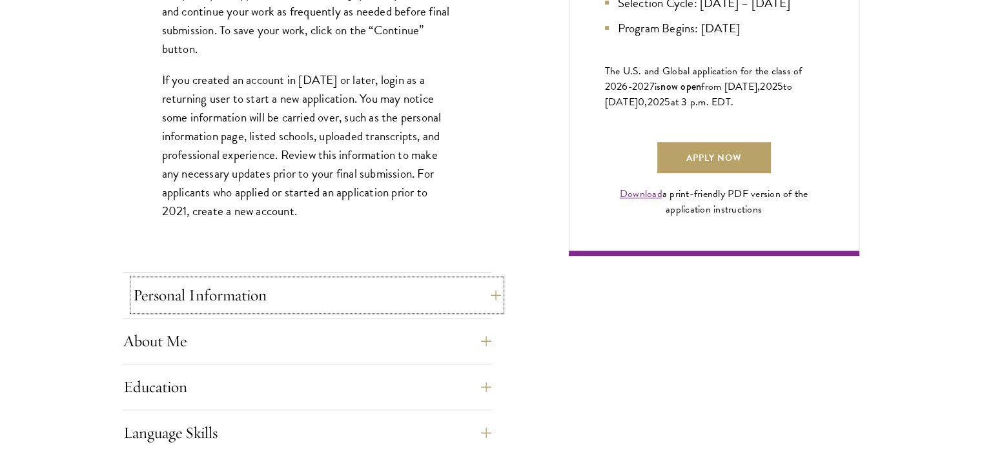
click at [332, 283] on button "Personal Information" at bounding box center [317, 295] width 368 height 31
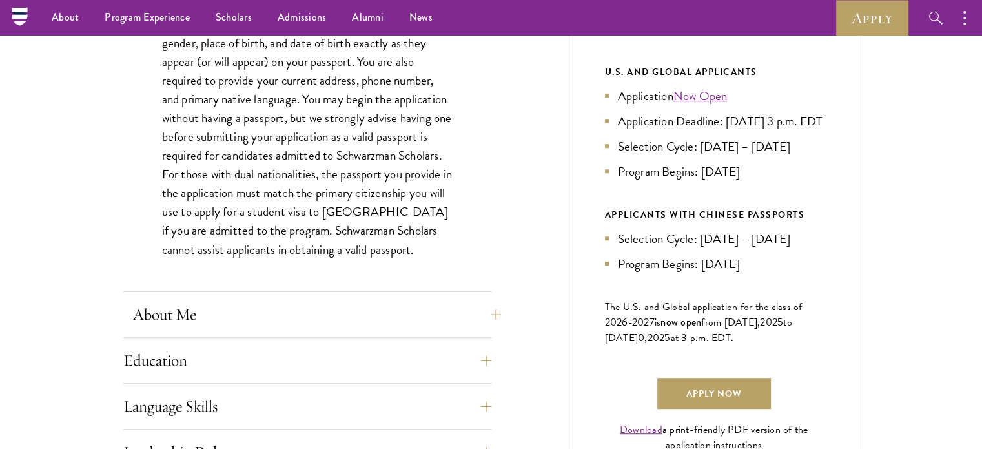
scroll to position [775, 0]
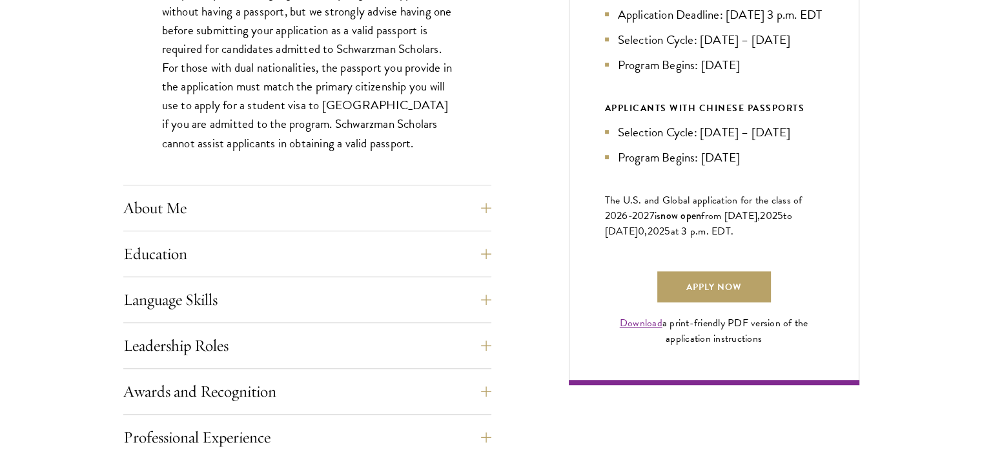
click at [305, 188] on div "Application Home Page The online application form must be completed in English.…" at bounding box center [307, 306] width 368 height 1041
click at [305, 198] on button "About Me" at bounding box center [317, 207] width 368 height 31
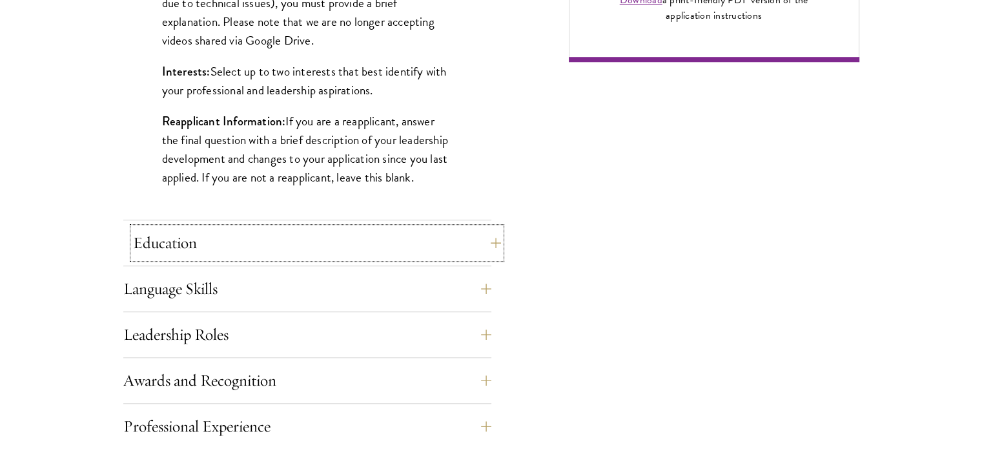
click at [278, 234] on button "Education" at bounding box center [317, 242] width 368 height 31
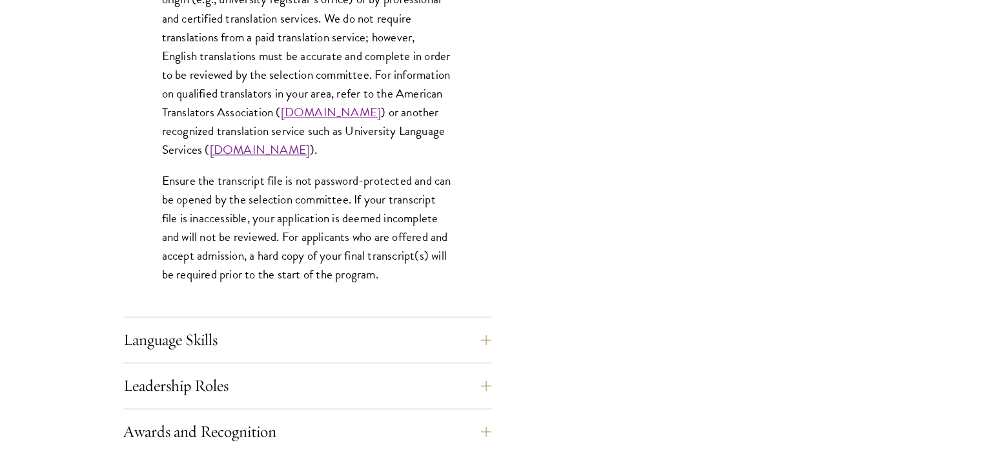
scroll to position [2066, 0]
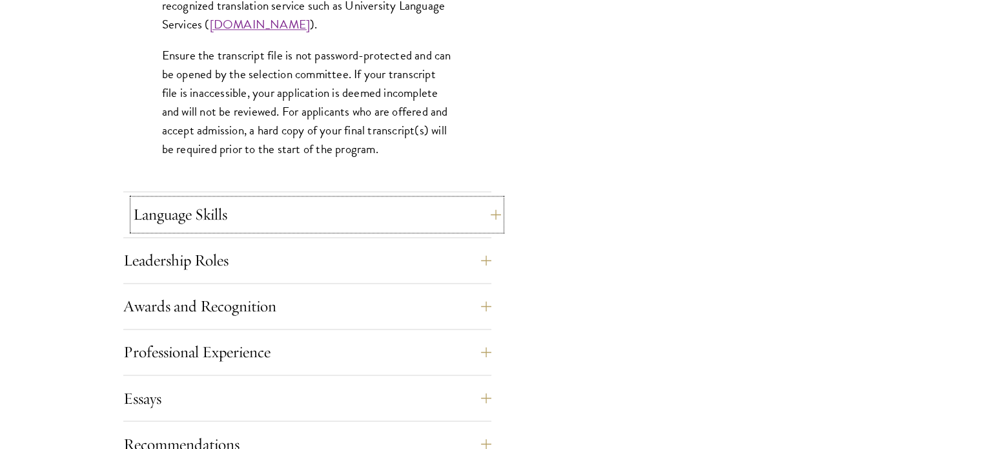
click at [236, 206] on button "Language Skills" at bounding box center [317, 214] width 368 height 31
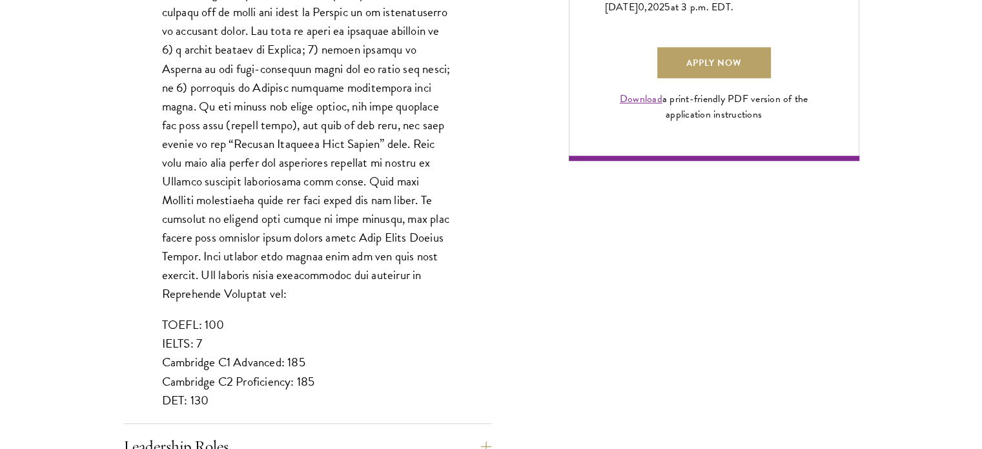
scroll to position [1162, 0]
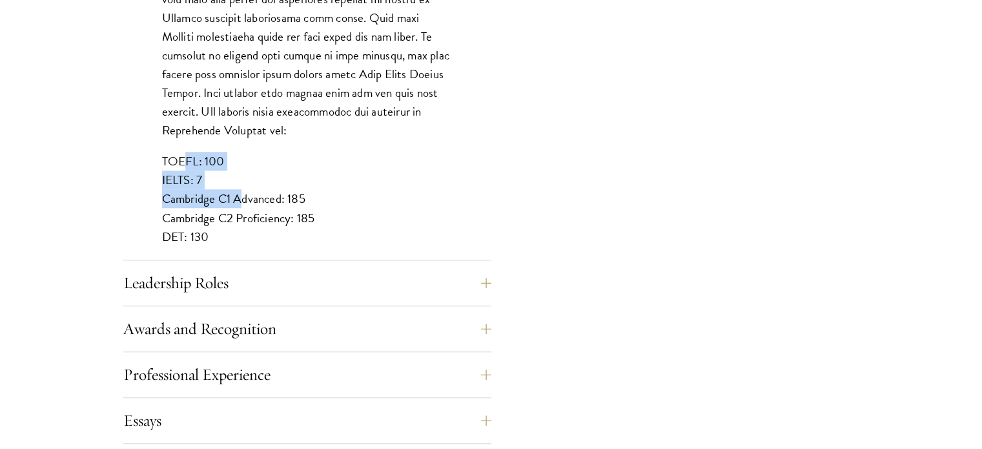
drag, startPoint x: 182, startPoint y: 143, endPoint x: 236, endPoint y: 183, distance: 66.9
click at [236, 183] on p "TOEFL: 100 IELTS: 7 Cambridge C1 Advanced: 185 Cambridge C2 Proficiency: 185 DE…" at bounding box center [307, 199] width 291 height 94
click at [289, 278] on button "Leadership Roles" at bounding box center [317, 282] width 368 height 31
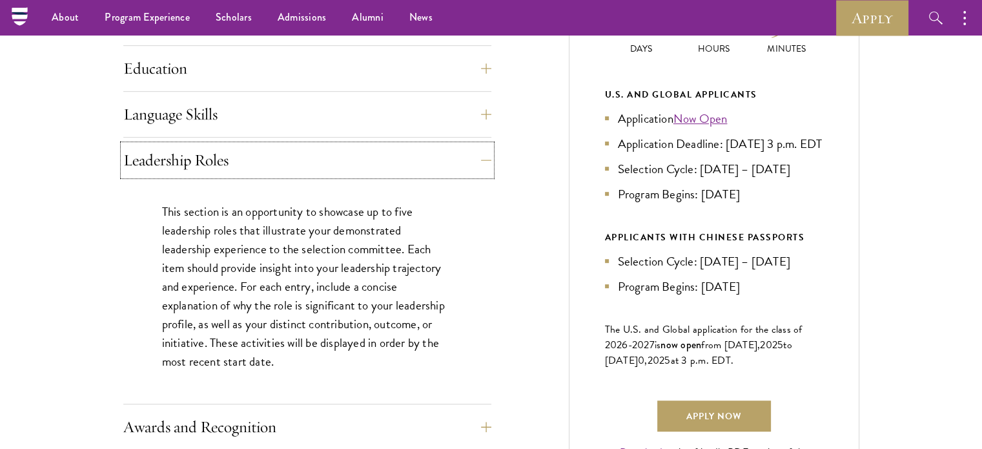
scroll to position [581, 0]
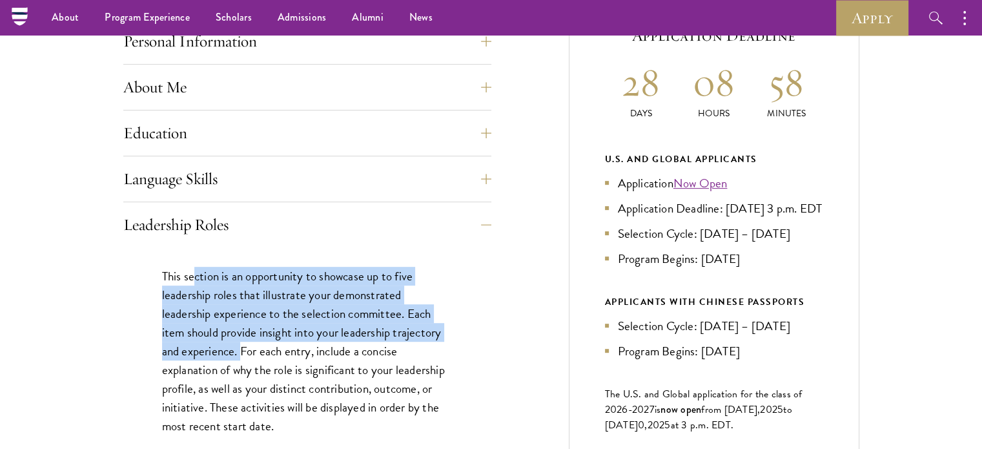
drag, startPoint x: 194, startPoint y: 277, endPoint x: 240, endPoint y: 354, distance: 90.0
click at [240, 354] on p "This section is an opportunity to showcase up to five leadership roles that ill…" at bounding box center [307, 351] width 291 height 169
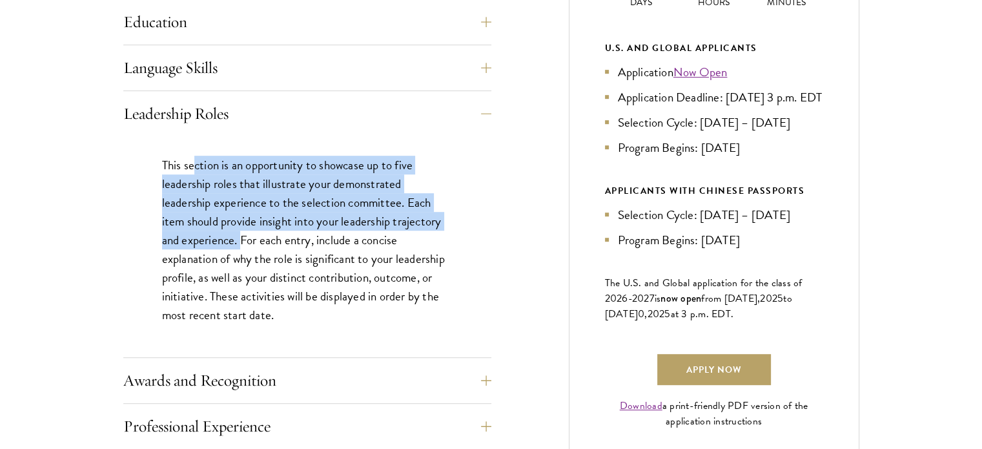
scroll to position [904, 0]
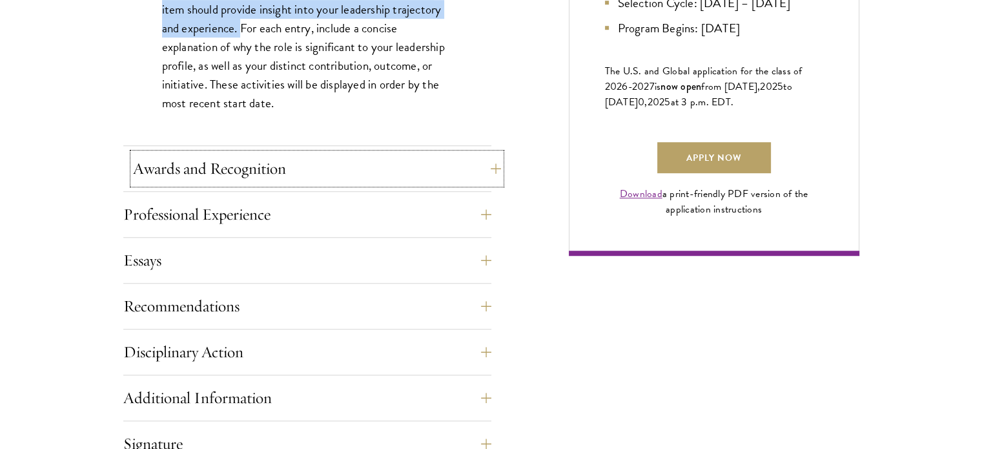
click at [356, 165] on button "Awards and Recognition" at bounding box center [317, 168] width 368 height 31
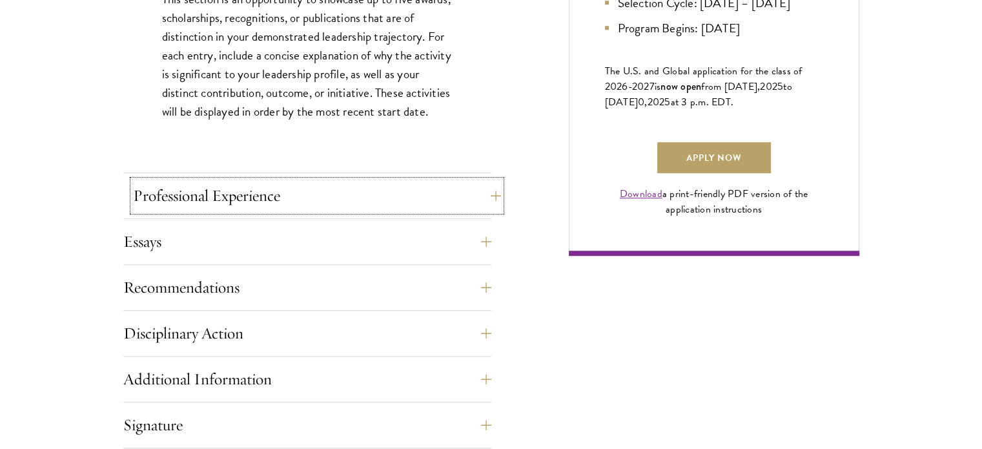
click at [353, 183] on button "Professional Experience" at bounding box center [317, 195] width 368 height 31
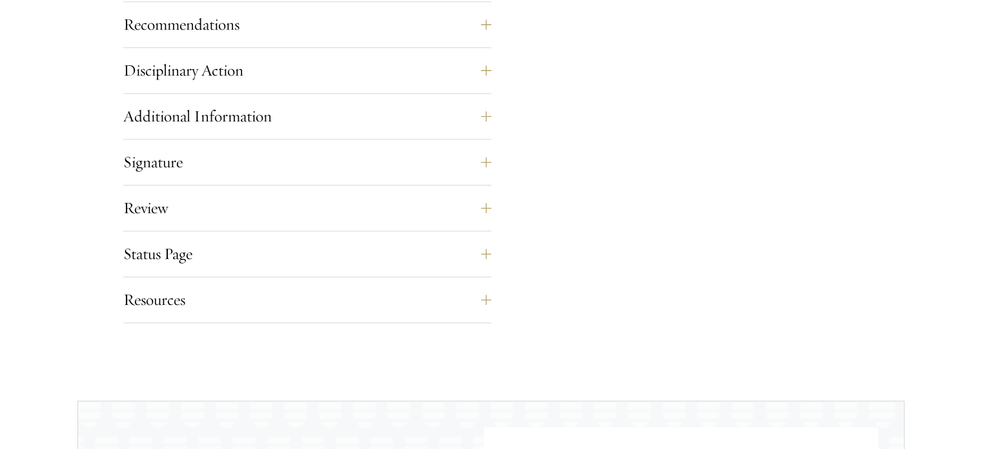
scroll to position [1356, 0]
click at [256, 309] on button "Resources" at bounding box center [317, 297] width 368 height 31
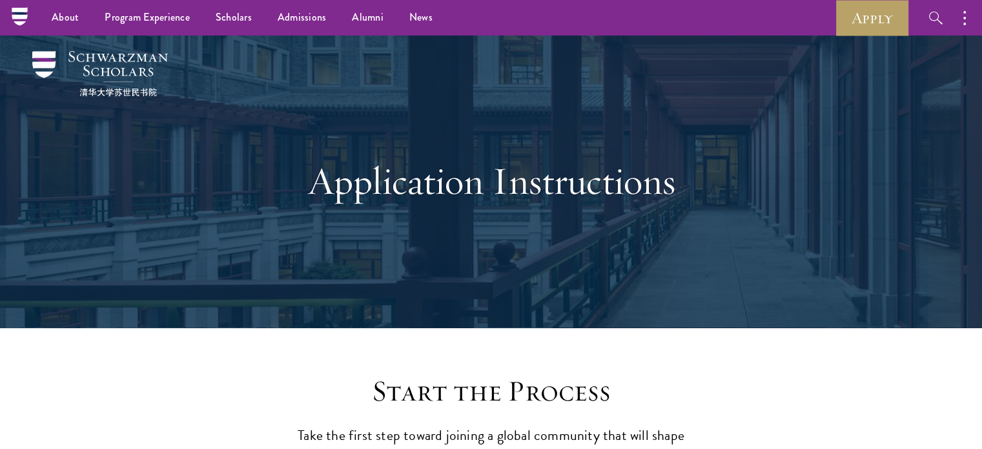
scroll to position [0, 0]
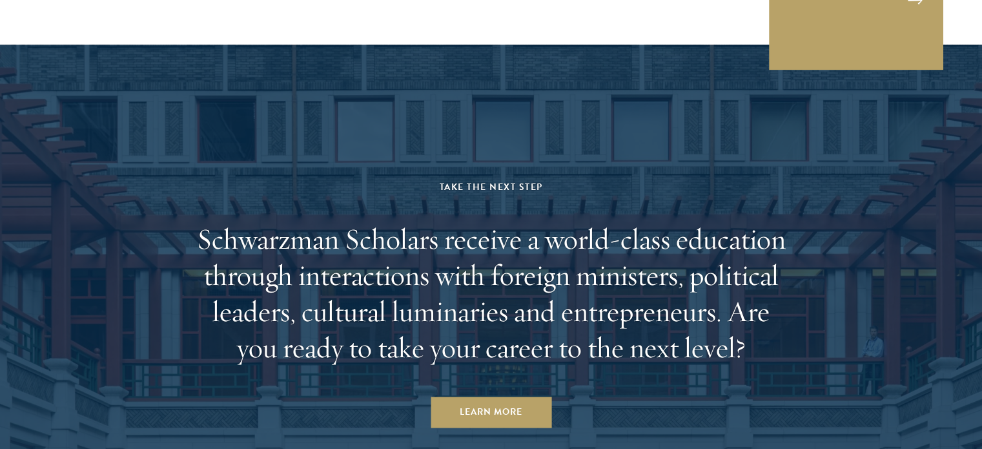
scroll to position [6661, 0]
